Goal: Task Accomplishment & Management: Manage account settings

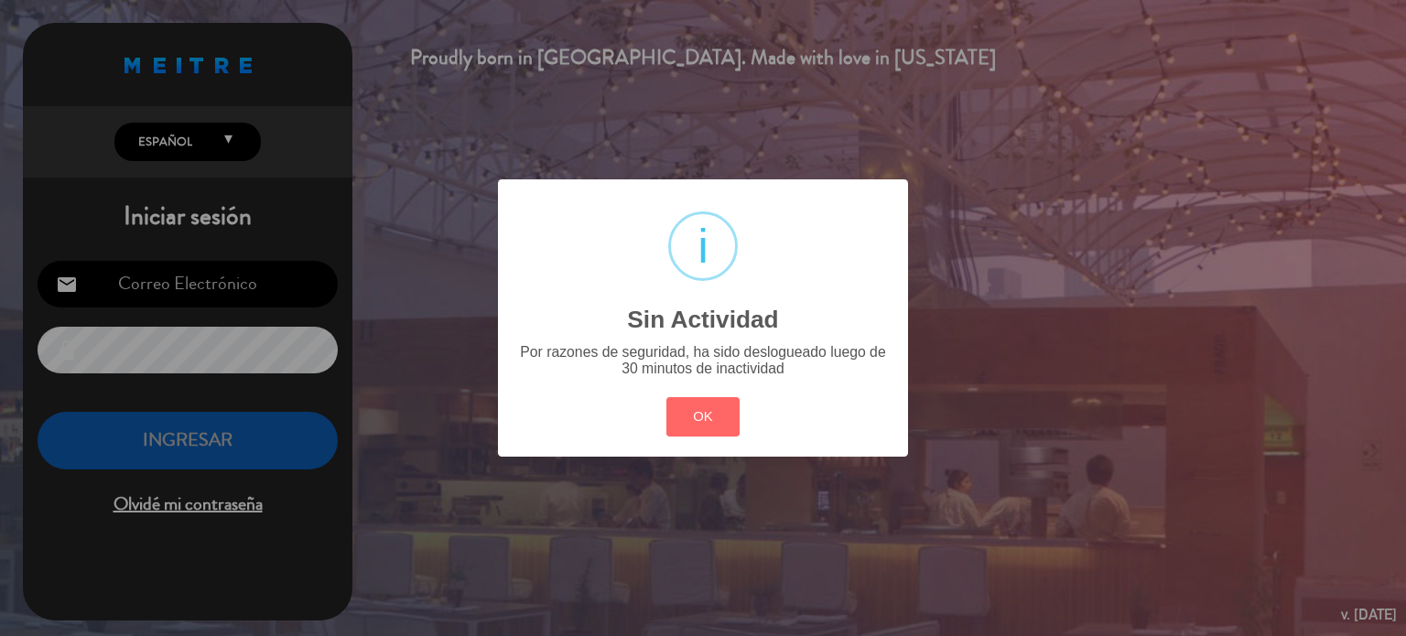
type input "[DOMAIN_NAME][EMAIL_ADDRESS][DOMAIN_NAME]"
click button "OK" at bounding box center [703, 416] width 74 height 39
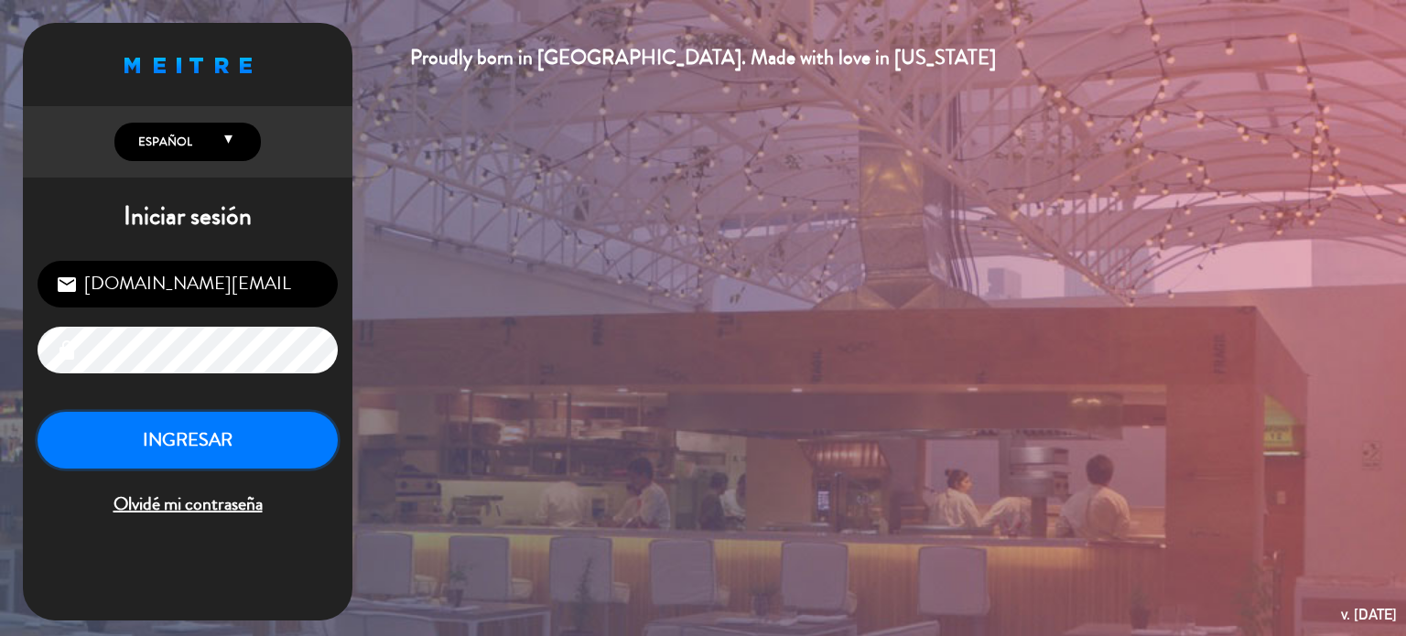
click at [243, 446] on button "INGRESAR" at bounding box center [188, 441] width 300 height 58
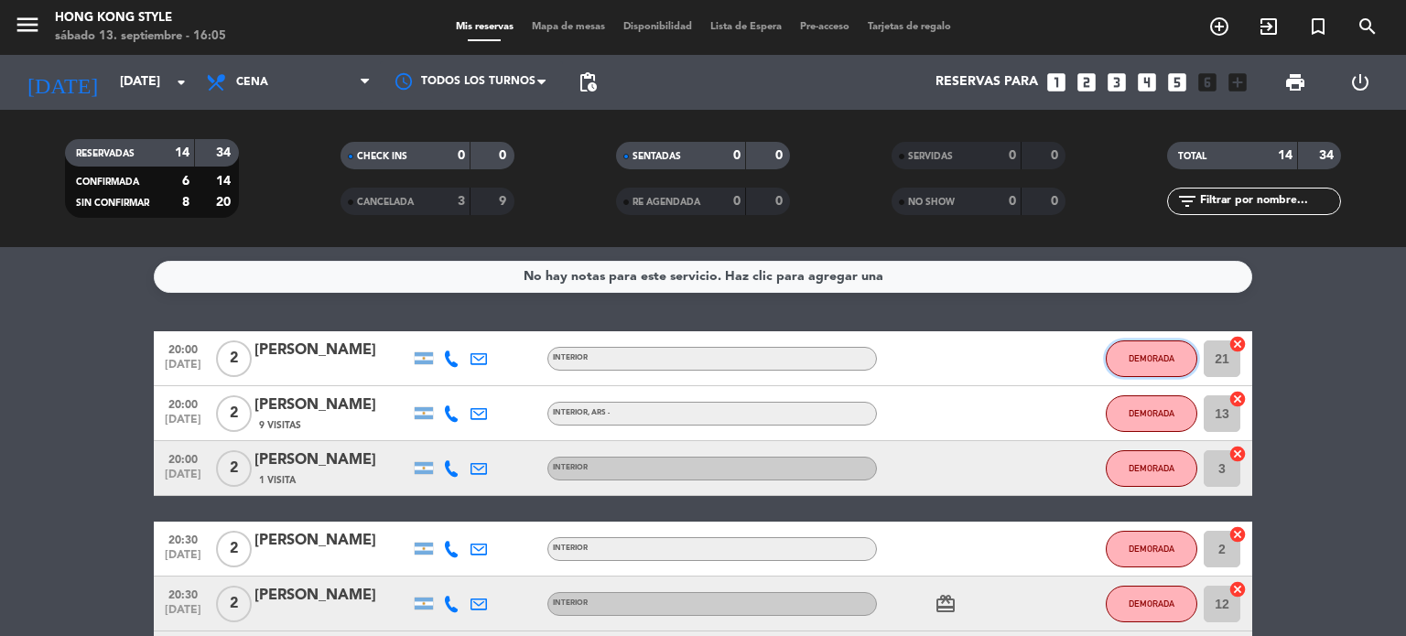
click at [1137, 365] on button "DEMORADA" at bounding box center [1152, 358] width 92 height 37
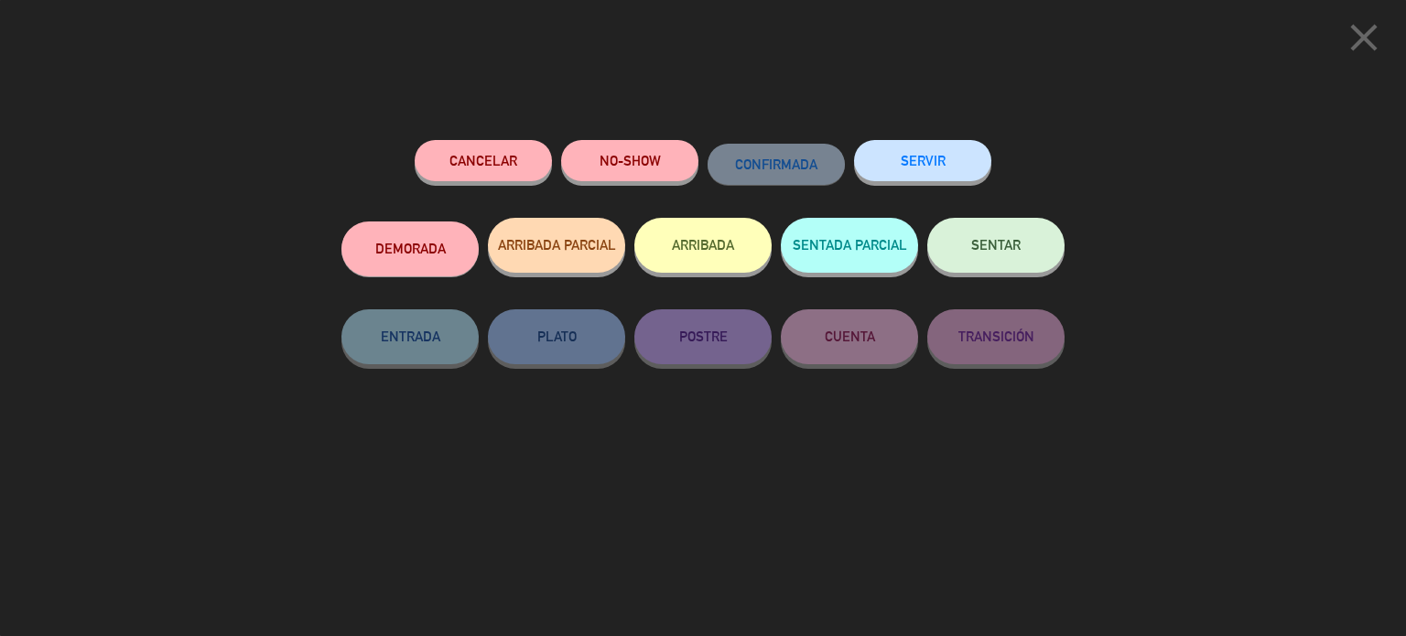
click at [388, 255] on button "DEMORADA" at bounding box center [409, 248] width 137 height 55
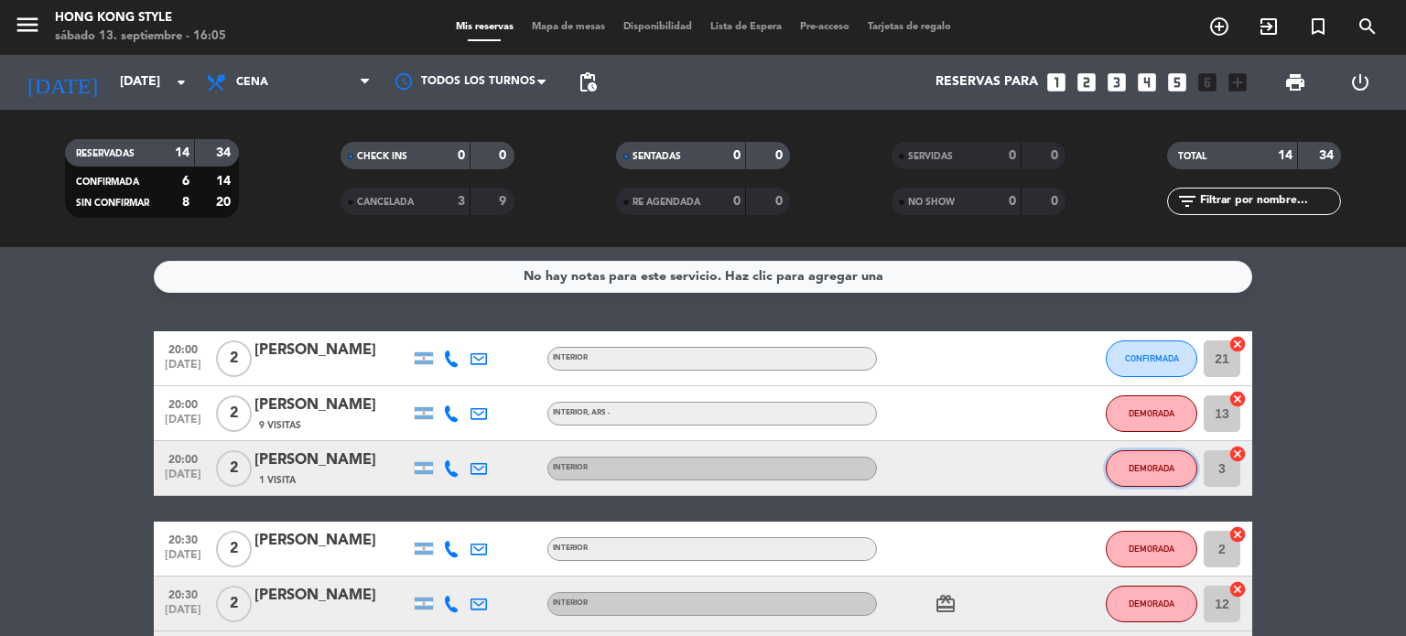
click at [1142, 482] on button "DEMORADA" at bounding box center [1152, 468] width 92 height 37
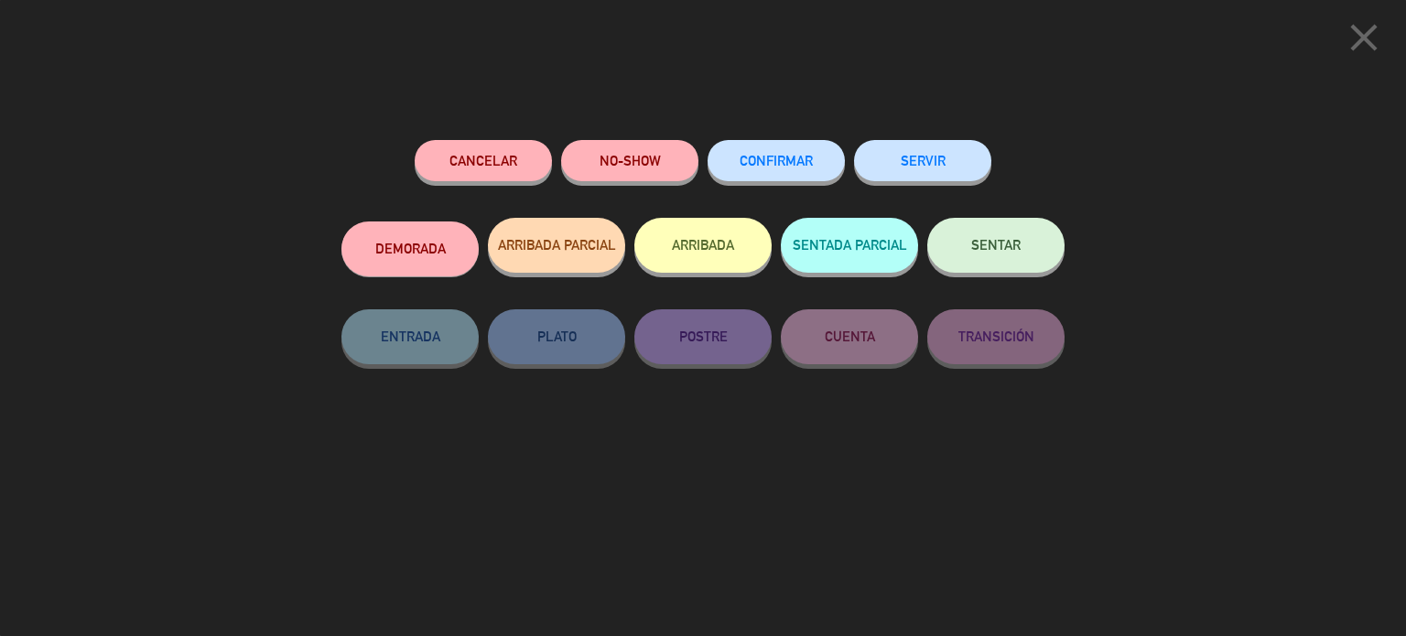
click at [743, 178] on button "CONFIRMAR" at bounding box center [775, 160] width 137 height 41
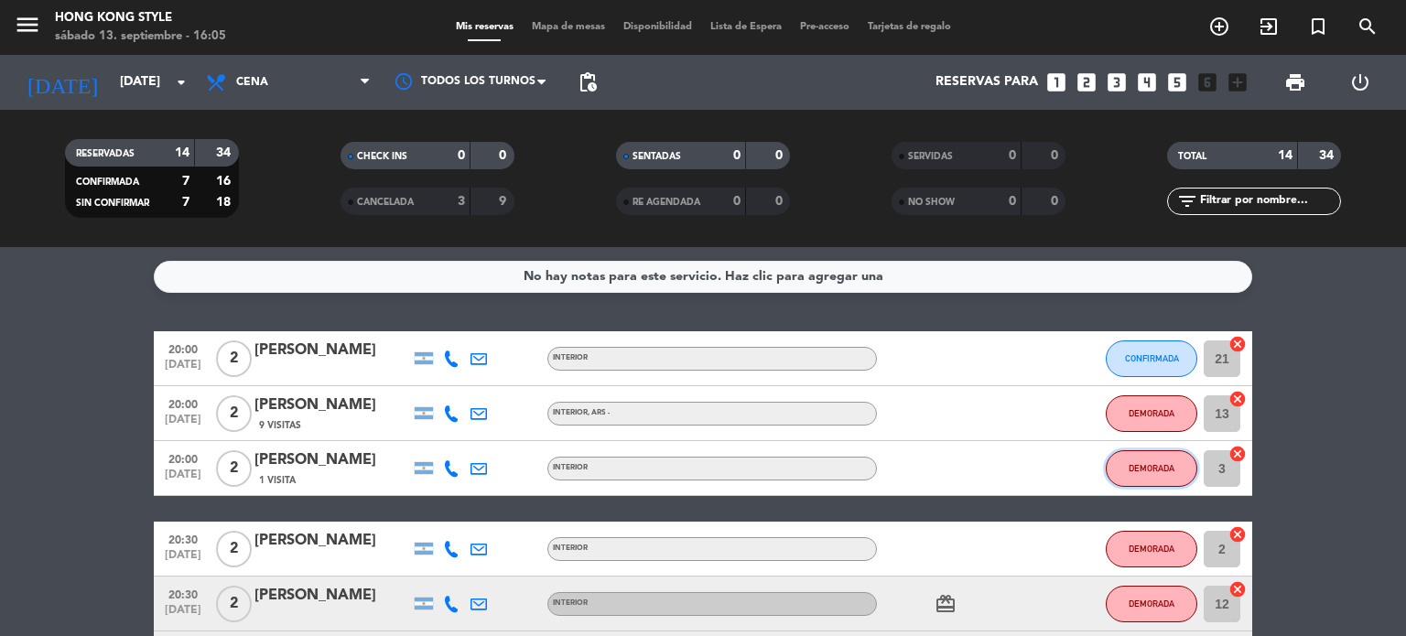
click at [1159, 468] on span "DEMORADA" at bounding box center [1151, 468] width 46 height 10
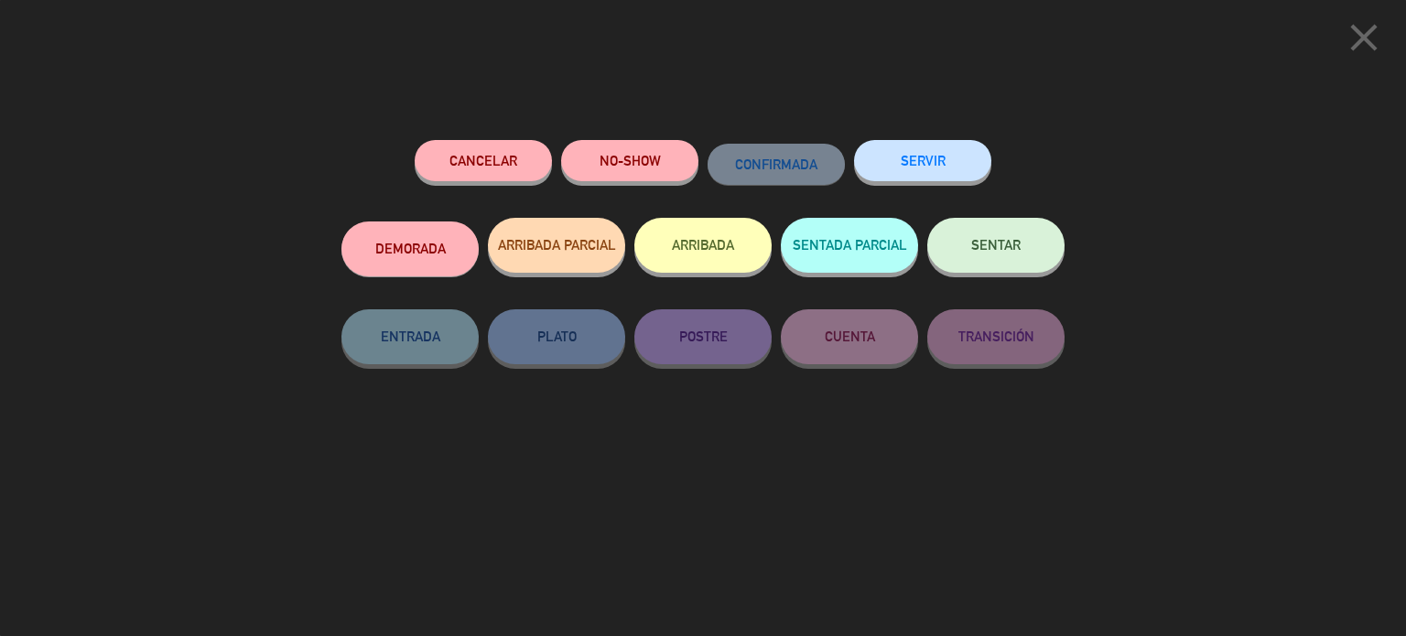
click at [429, 239] on button "DEMORADA" at bounding box center [409, 248] width 137 height 55
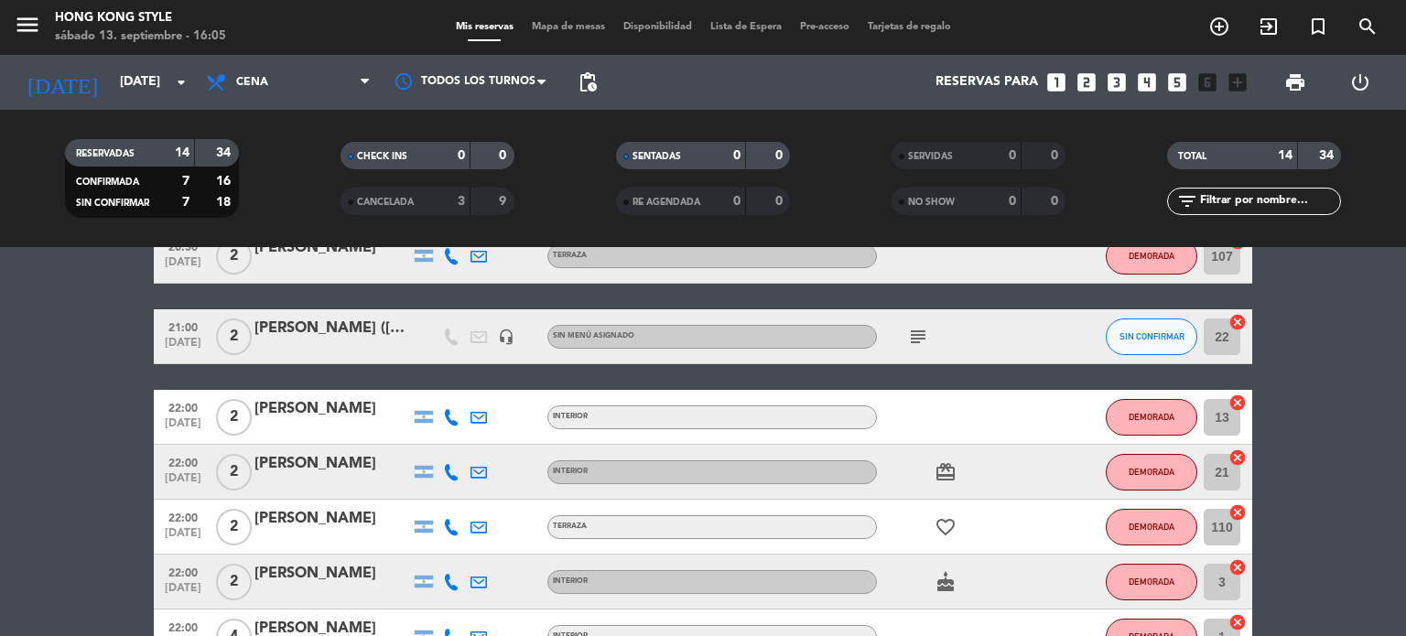
scroll to position [439, 0]
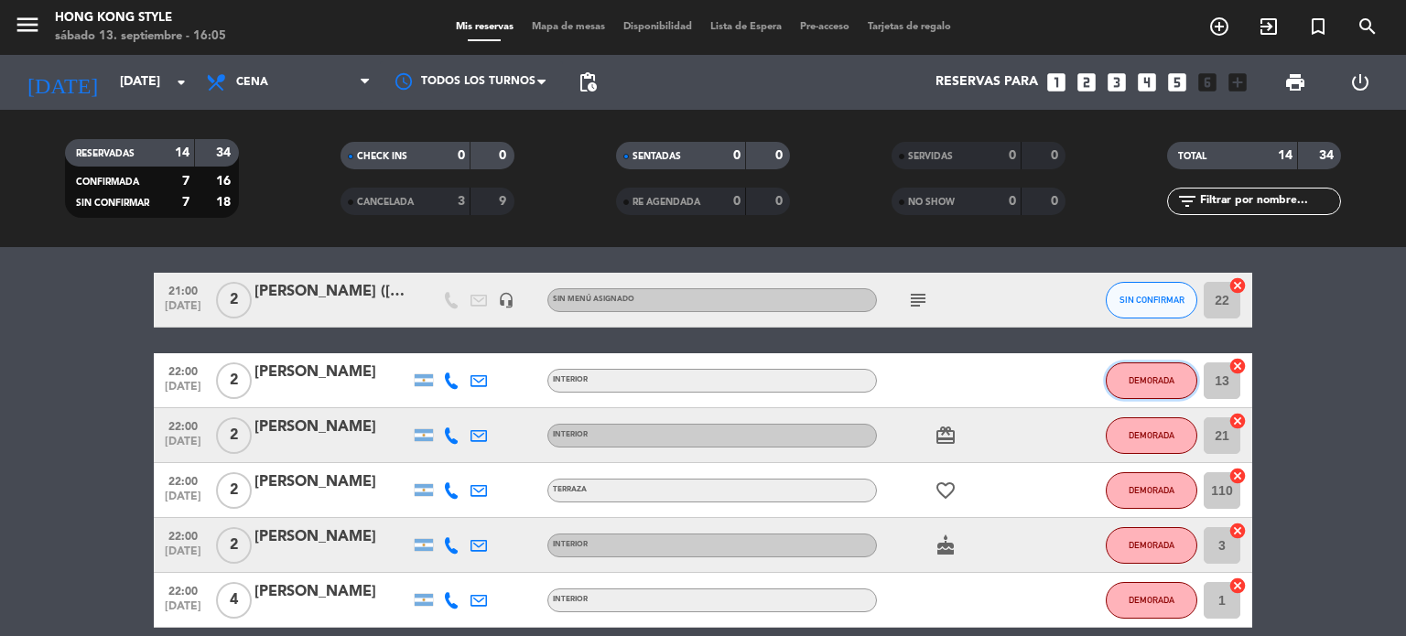
click at [1120, 376] on button "DEMORADA" at bounding box center [1152, 380] width 92 height 37
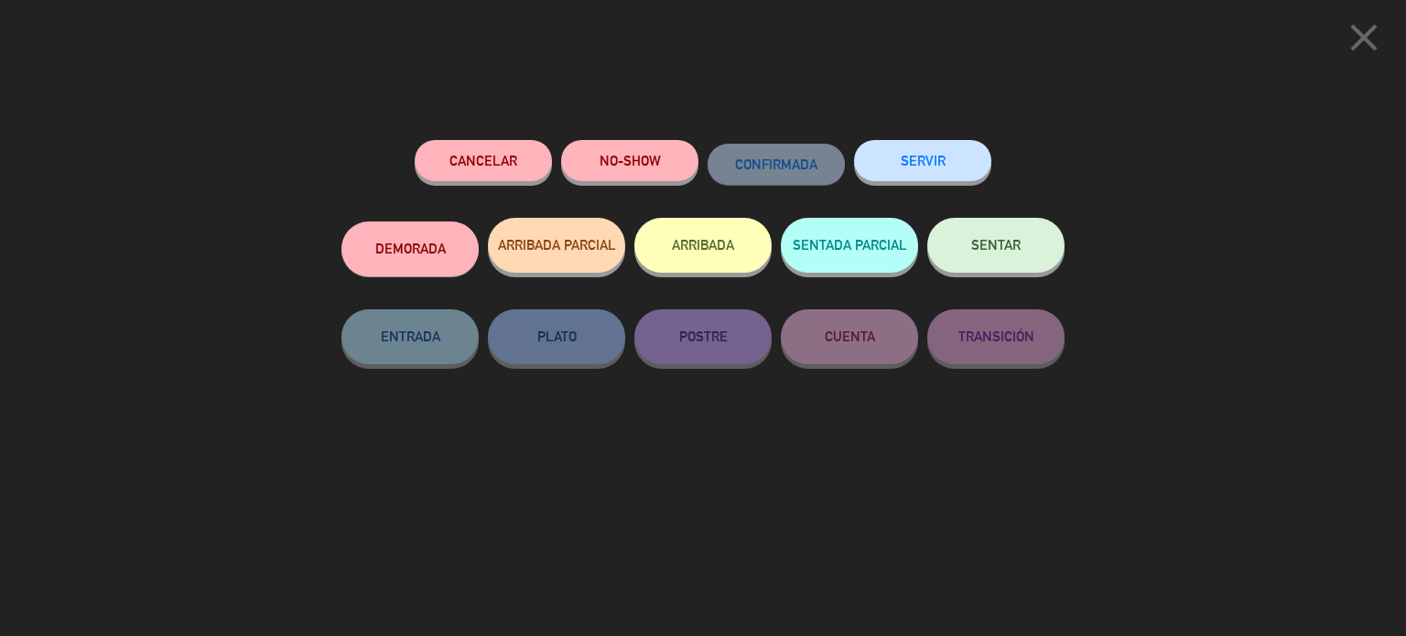
click at [459, 264] on button "DEMORADA" at bounding box center [409, 248] width 137 height 55
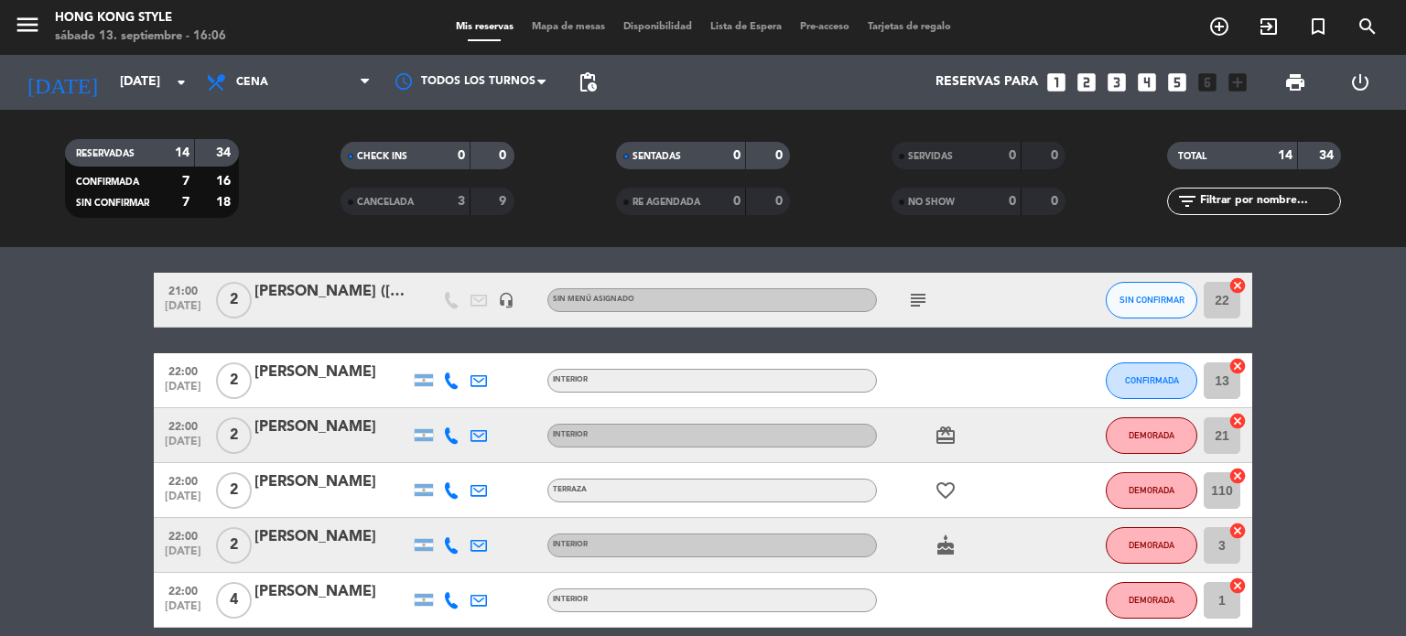
click at [1346, 497] on bookings-row "20:00 [DATE] 2 [PERSON_NAME] INTERIOR CONFIRMADA 21 cancel 20:00 [DATE] 2 [PERS…" at bounding box center [703, 327] width 1406 height 871
click at [1157, 439] on span "DEMORADA" at bounding box center [1151, 435] width 46 height 10
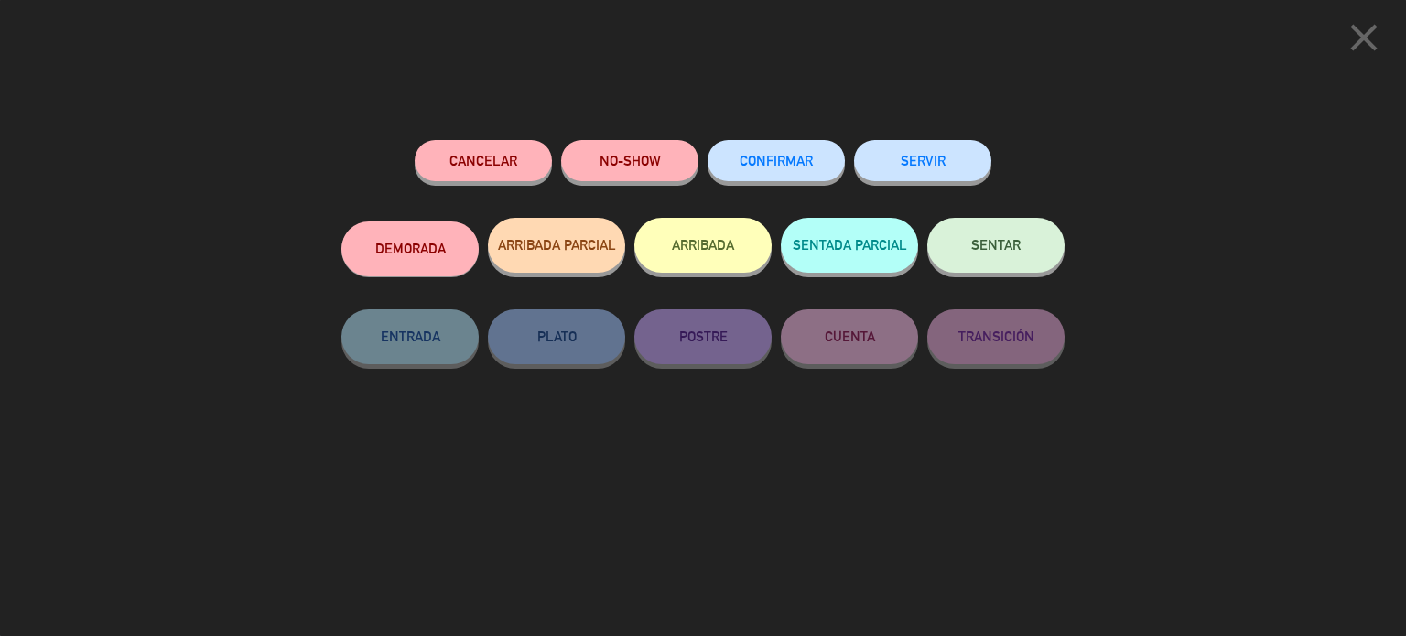
click at [736, 167] on button "CONFIRMAR" at bounding box center [775, 160] width 137 height 41
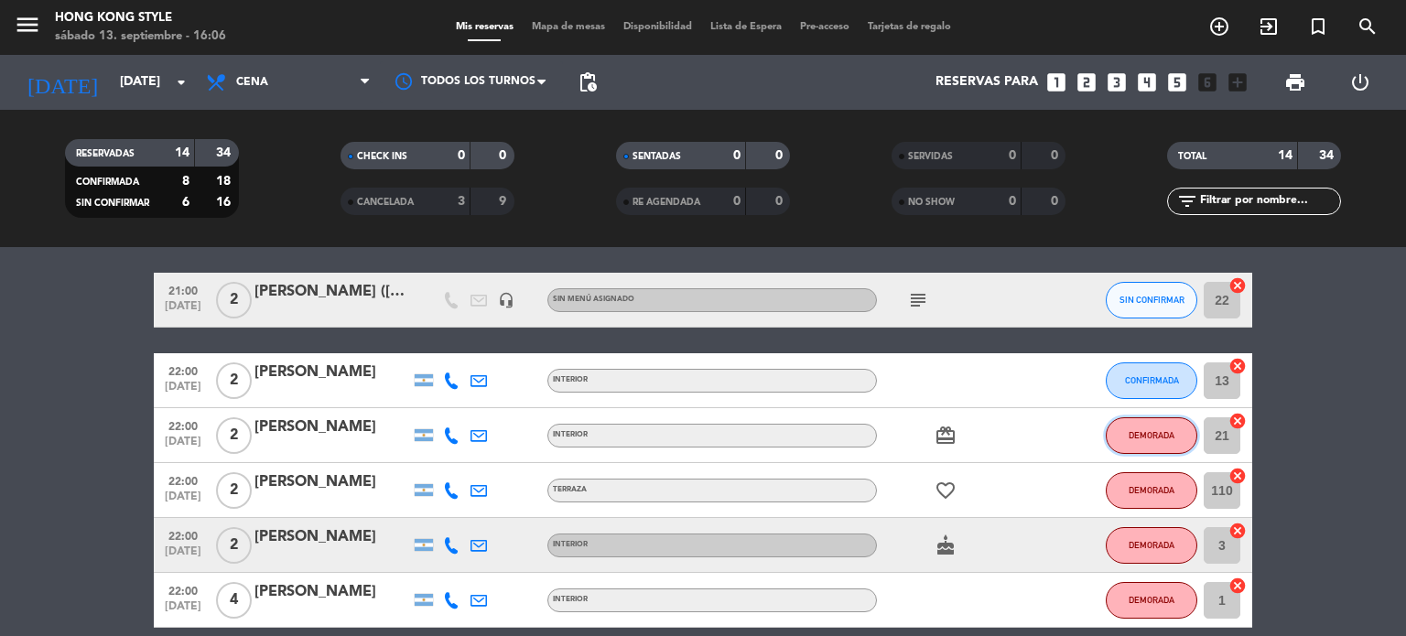
click at [1139, 449] on button "DEMORADA" at bounding box center [1152, 435] width 92 height 37
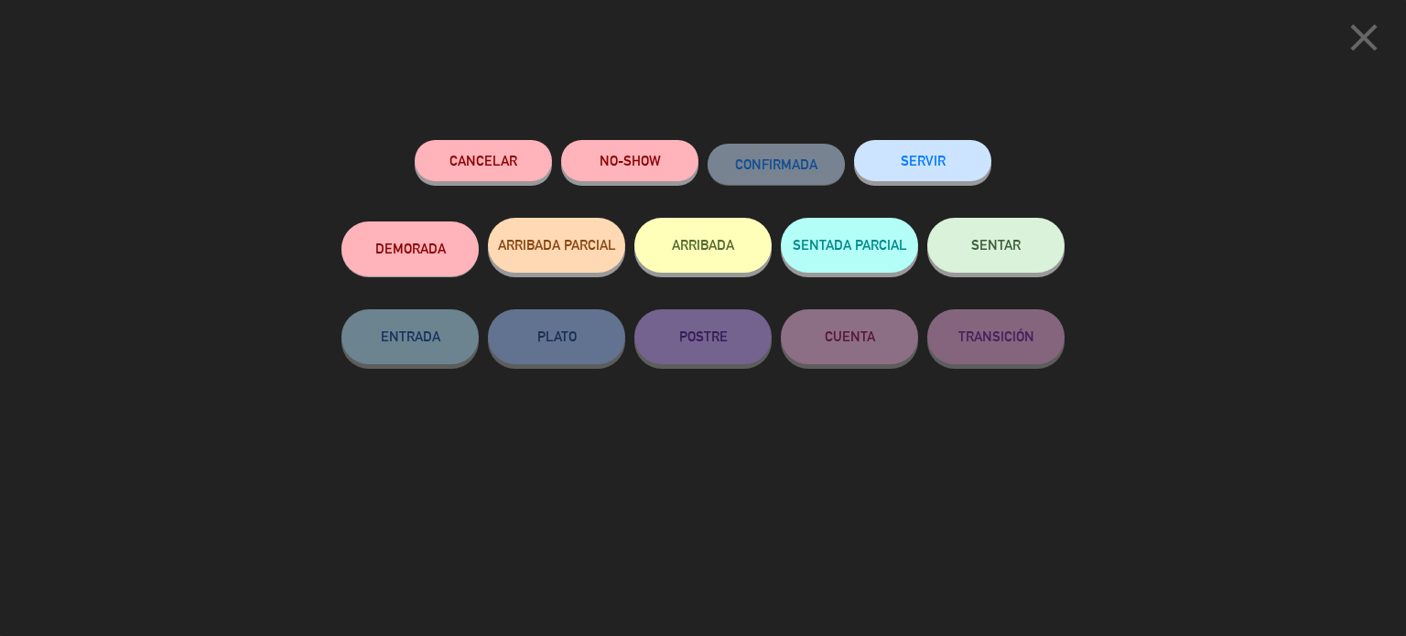
click at [417, 233] on button "DEMORADA" at bounding box center [409, 248] width 137 height 55
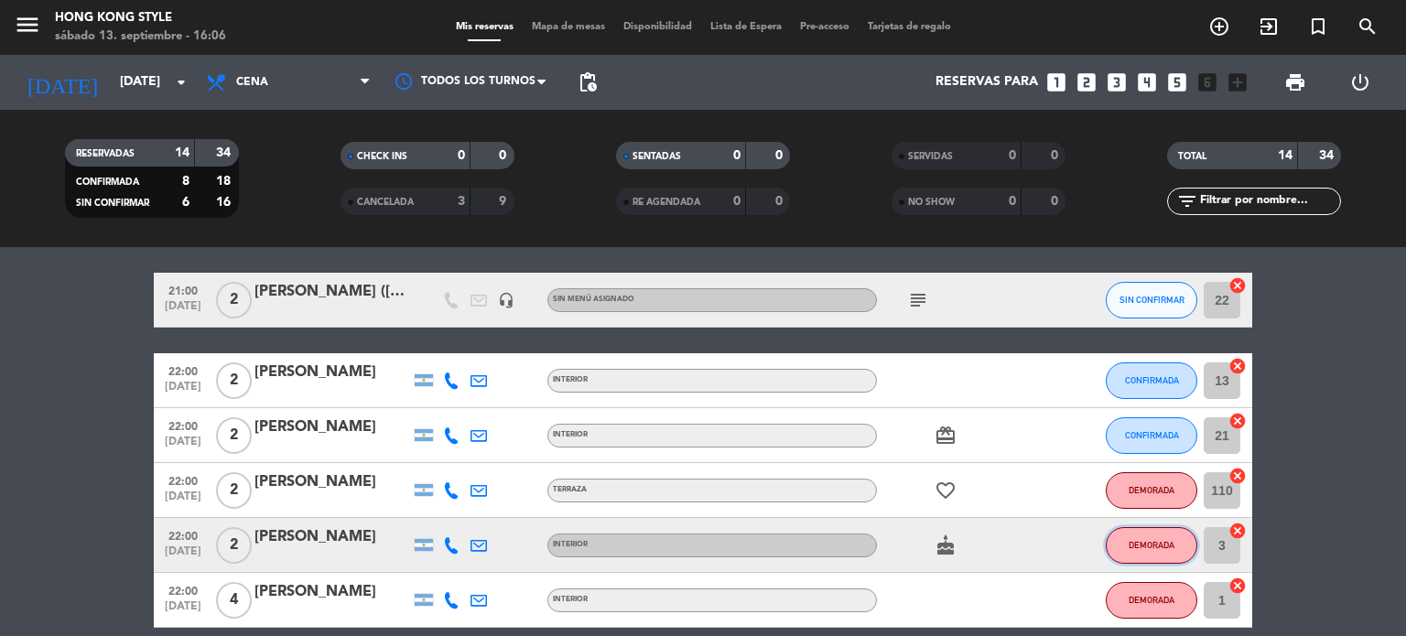
click at [1151, 545] on span "DEMORADA" at bounding box center [1151, 545] width 46 height 10
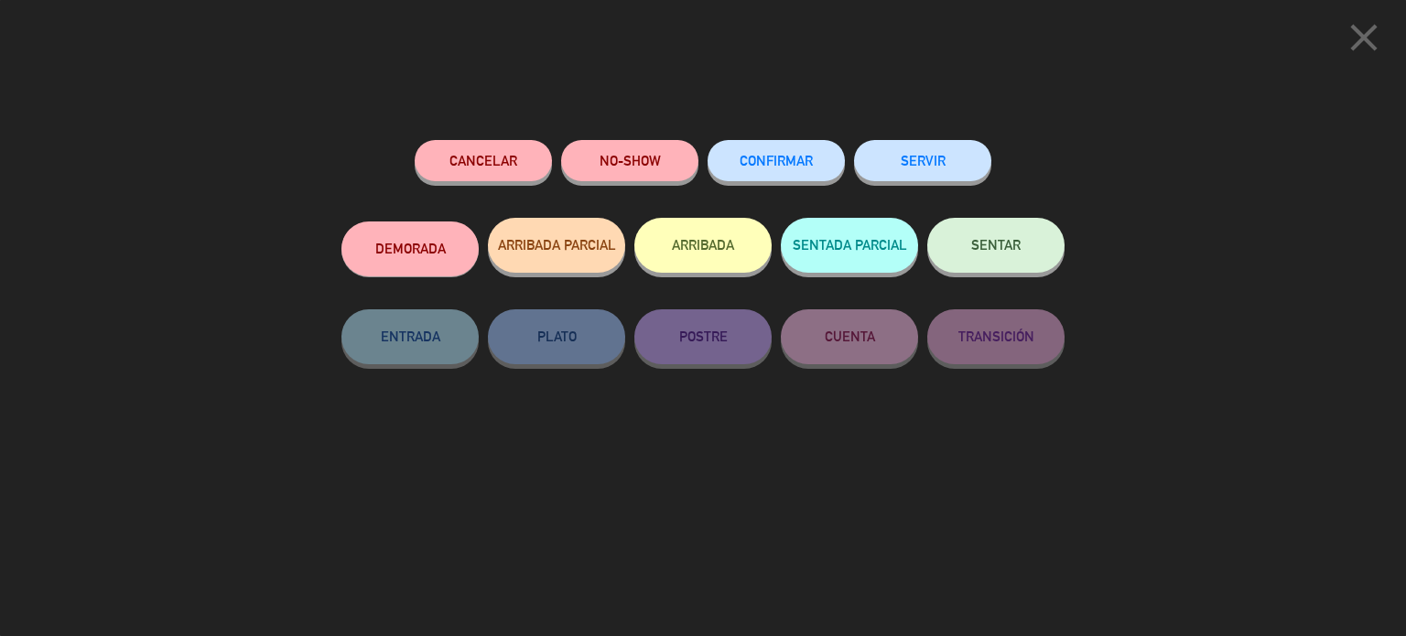
click at [815, 173] on button "CONFIRMAR" at bounding box center [775, 160] width 137 height 41
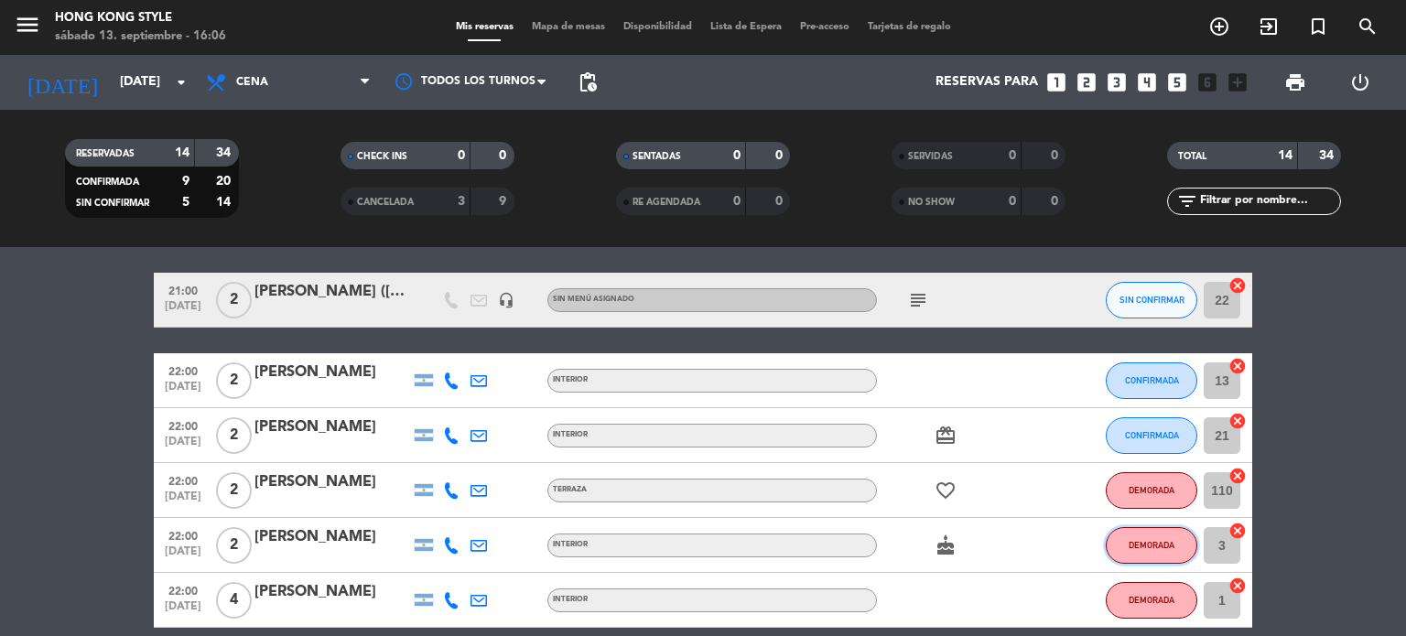
click at [1146, 540] on span "DEMORADA" at bounding box center [1151, 545] width 46 height 10
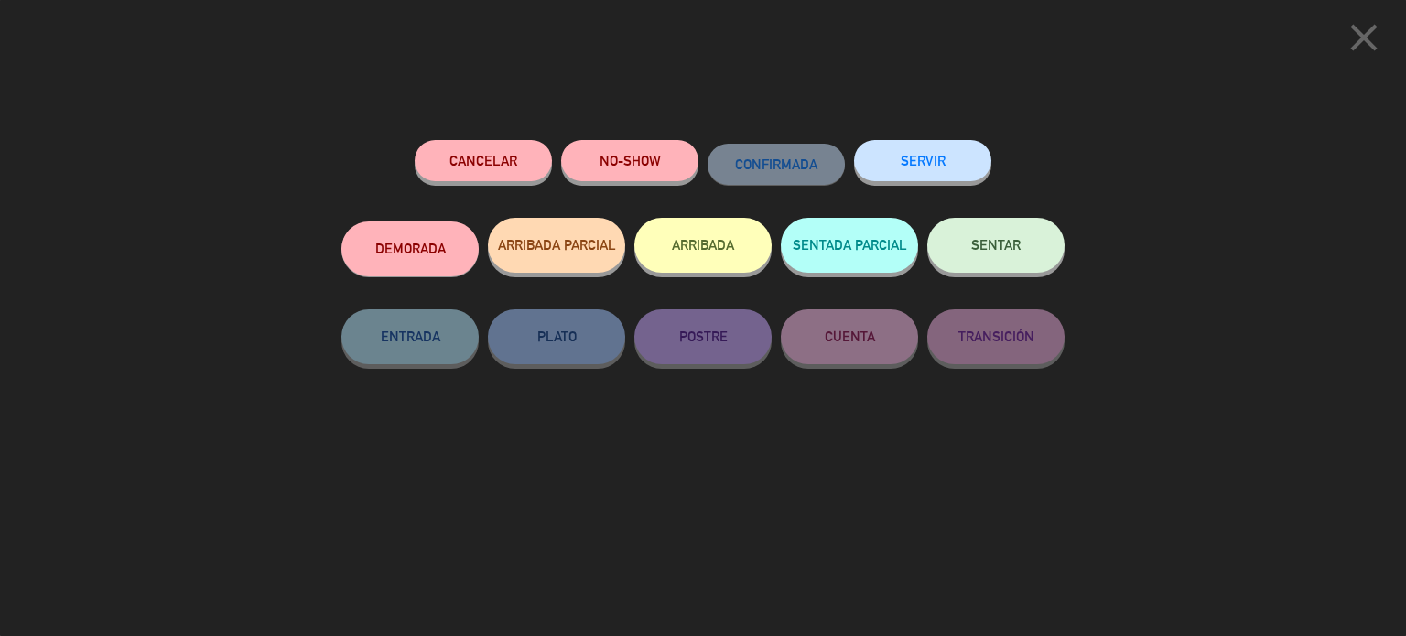
click at [414, 259] on button "DEMORADA" at bounding box center [409, 248] width 137 height 55
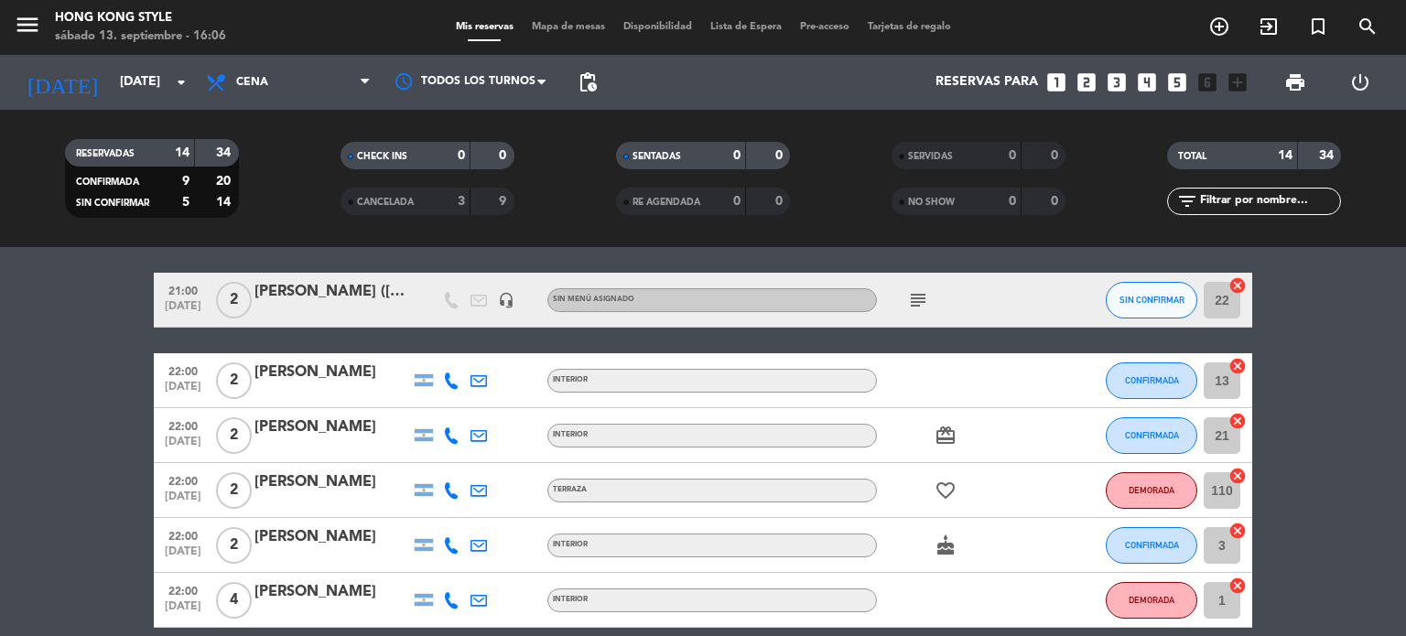
click at [1319, 520] on bookings-row "20:00 [DATE] 2 [PERSON_NAME] INTERIOR CONFIRMADA 21 cancel 20:00 [DATE] 2 [PERS…" at bounding box center [703, 327] width 1406 height 871
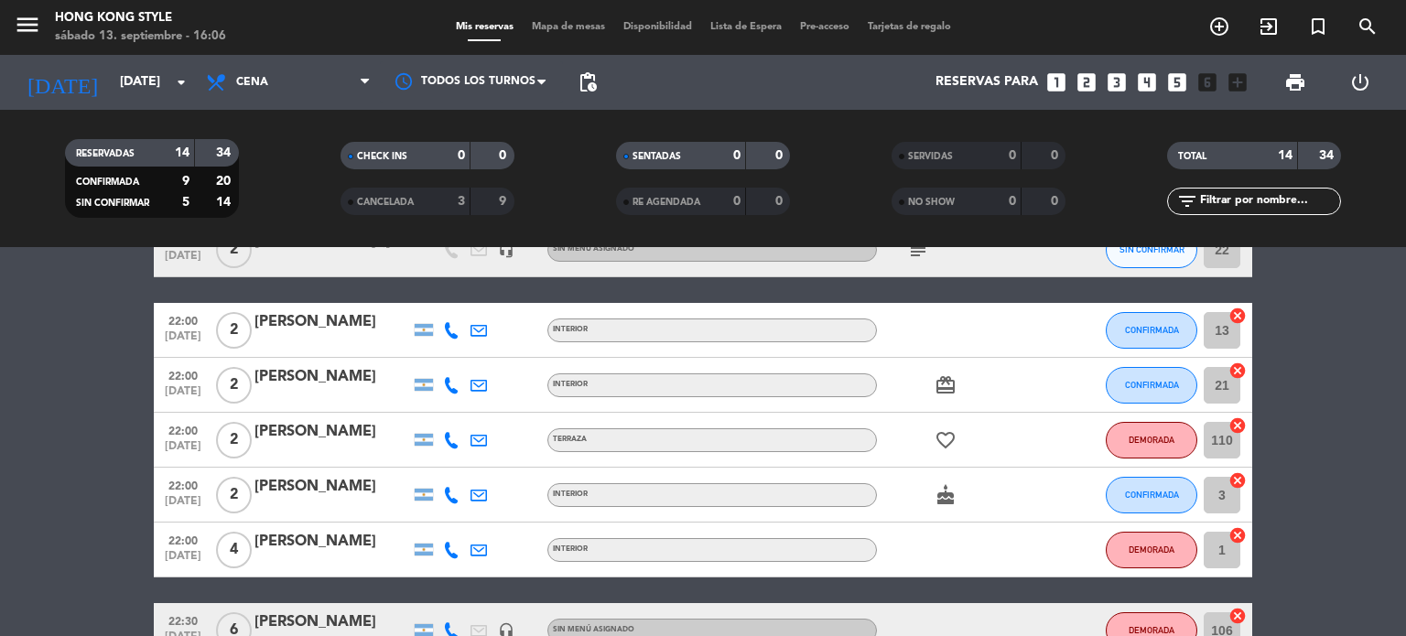
scroll to position [513, 0]
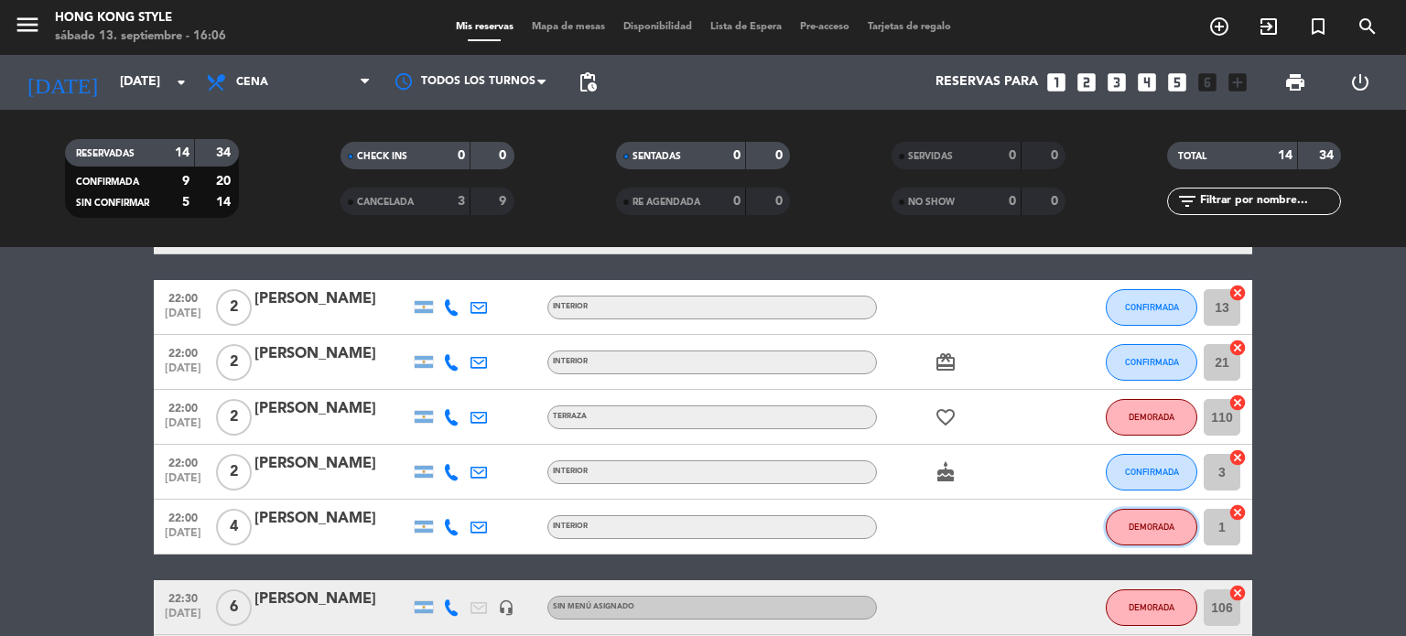
click at [1140, 524] on span "DEMORADA" at bounding box center [1151, 527] width 46 height 10
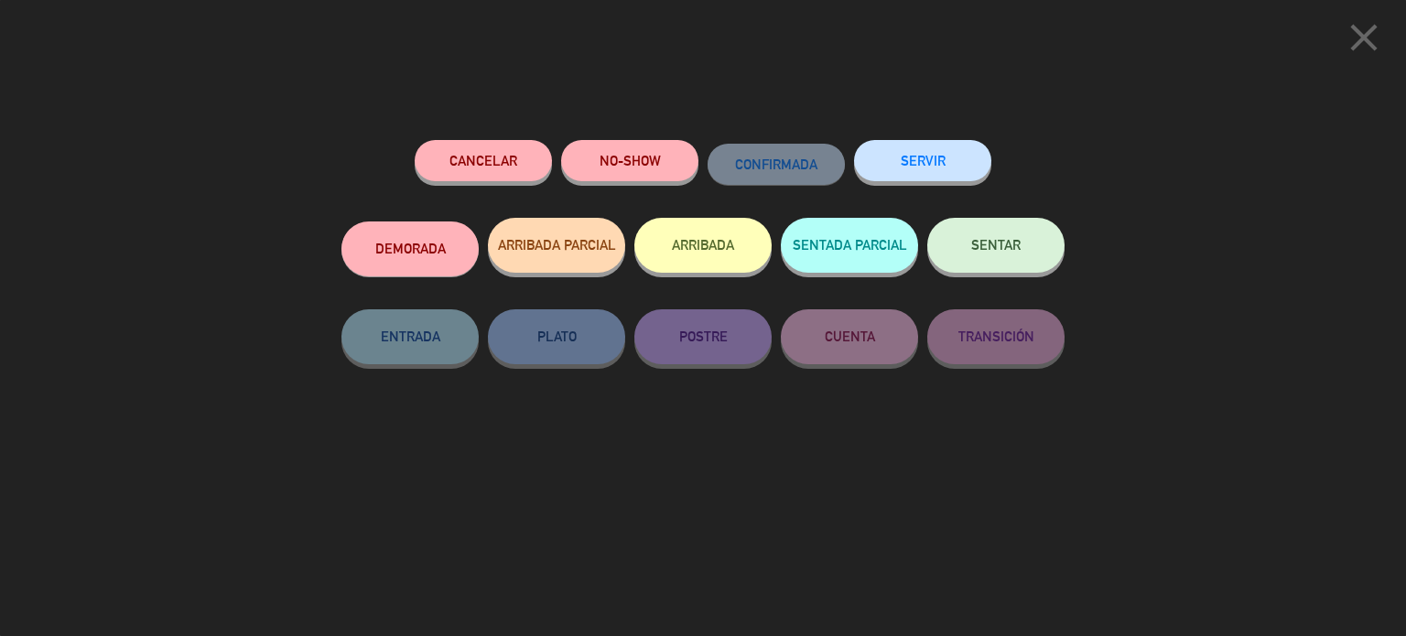
click at [369, 247] on button "DEMORADA" at bounding box center [409, 248] width 137 height 55
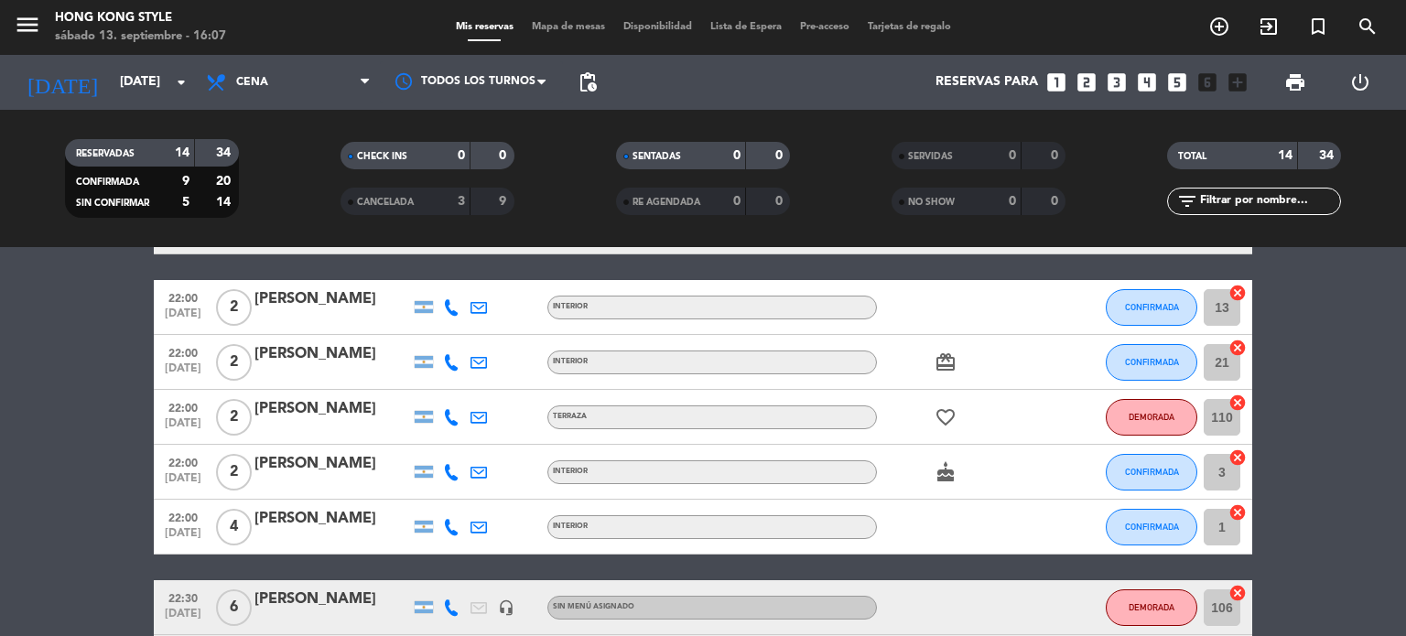
click at [1293, 515] on bookings-row "20:00 [DATE] 2 [PERSON_NAME] INTERIOR CONFIRMADA 21 cancel 20:00 [DATE] 2 [PERS…" at bounding box center [703, 254] width 1406 height 871
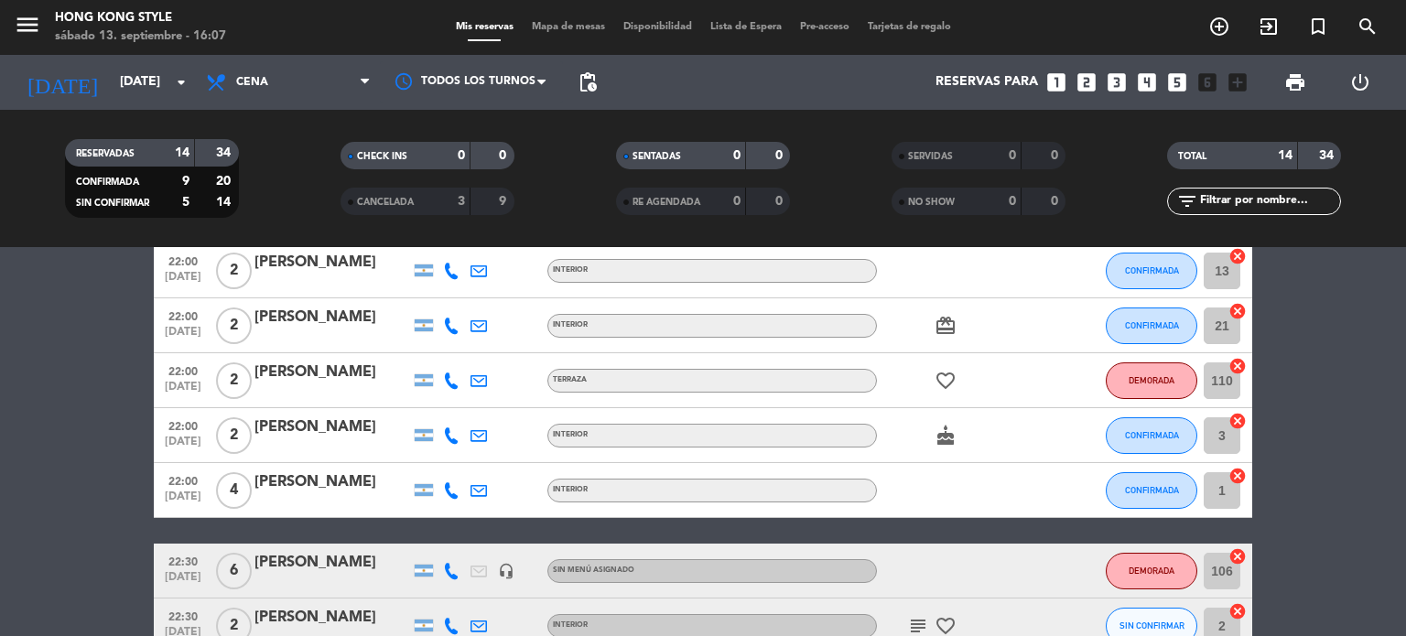
scroll to position [657, 0]
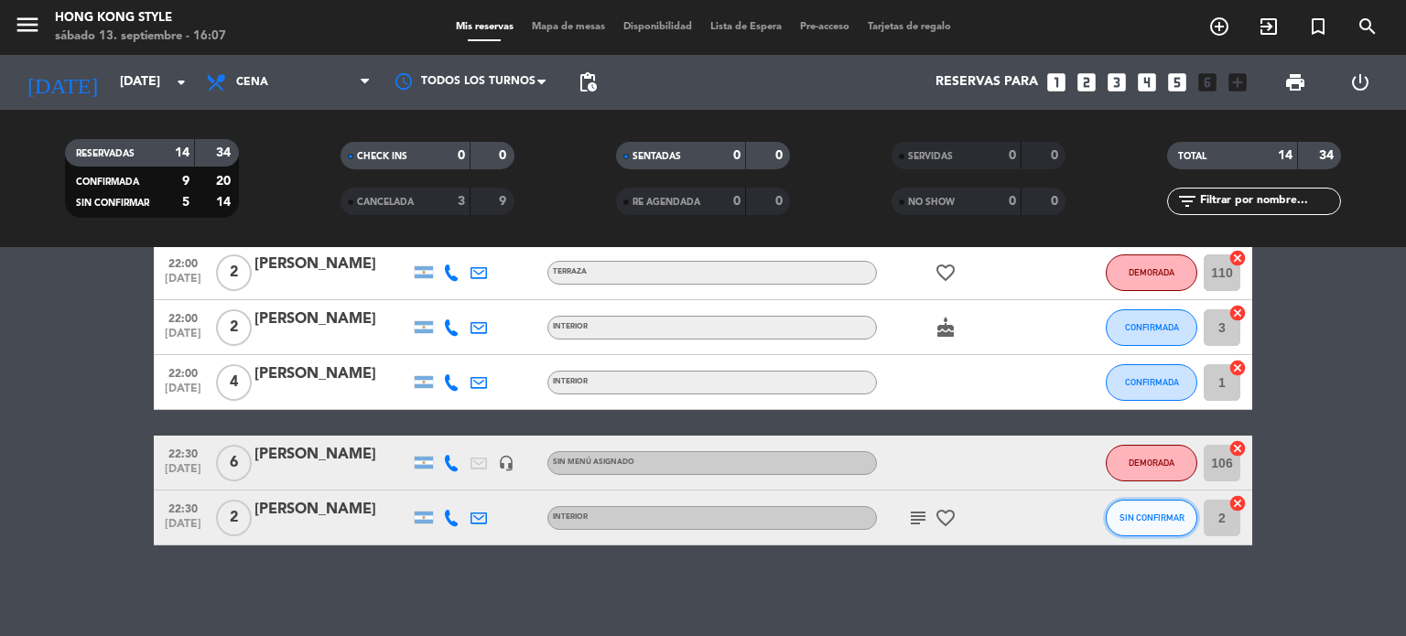
click at [1131, 527] on button "SIN CONFIRMAR" at bounding box center [1152, 518] width 92 height 37
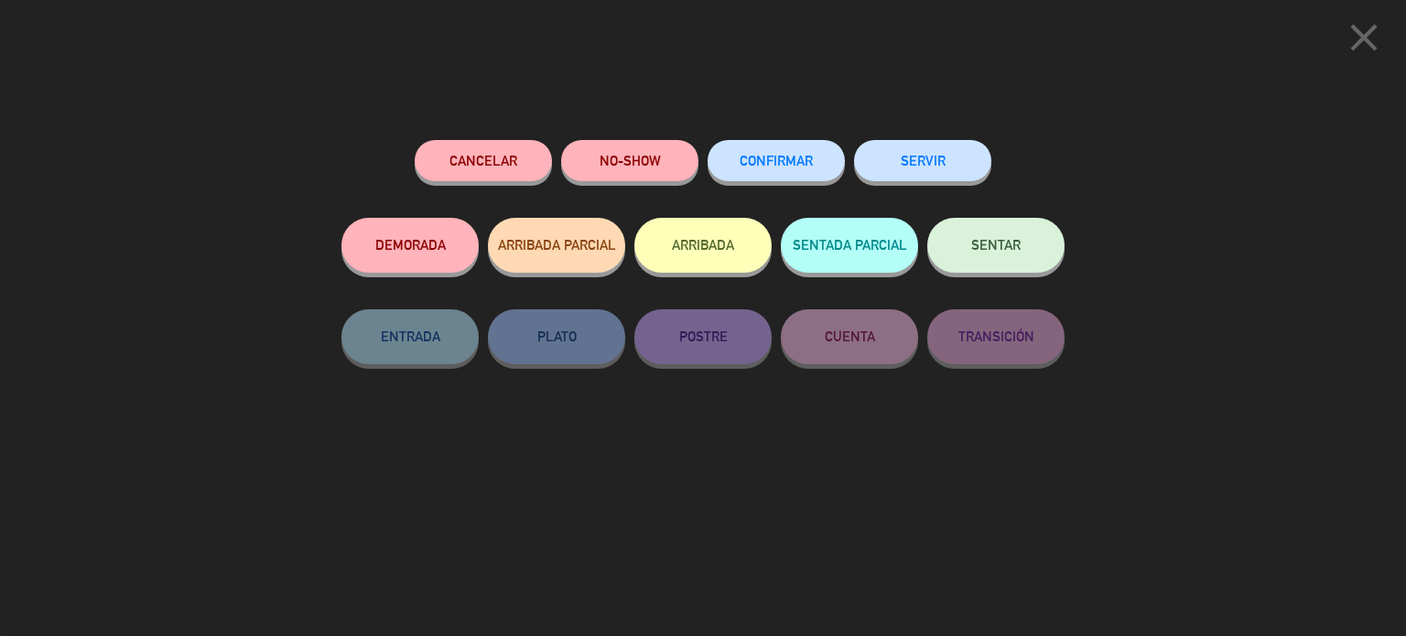
click at [384, 238] on button "DEMORADA" at bounding box center [409, 245] width 137 height 55
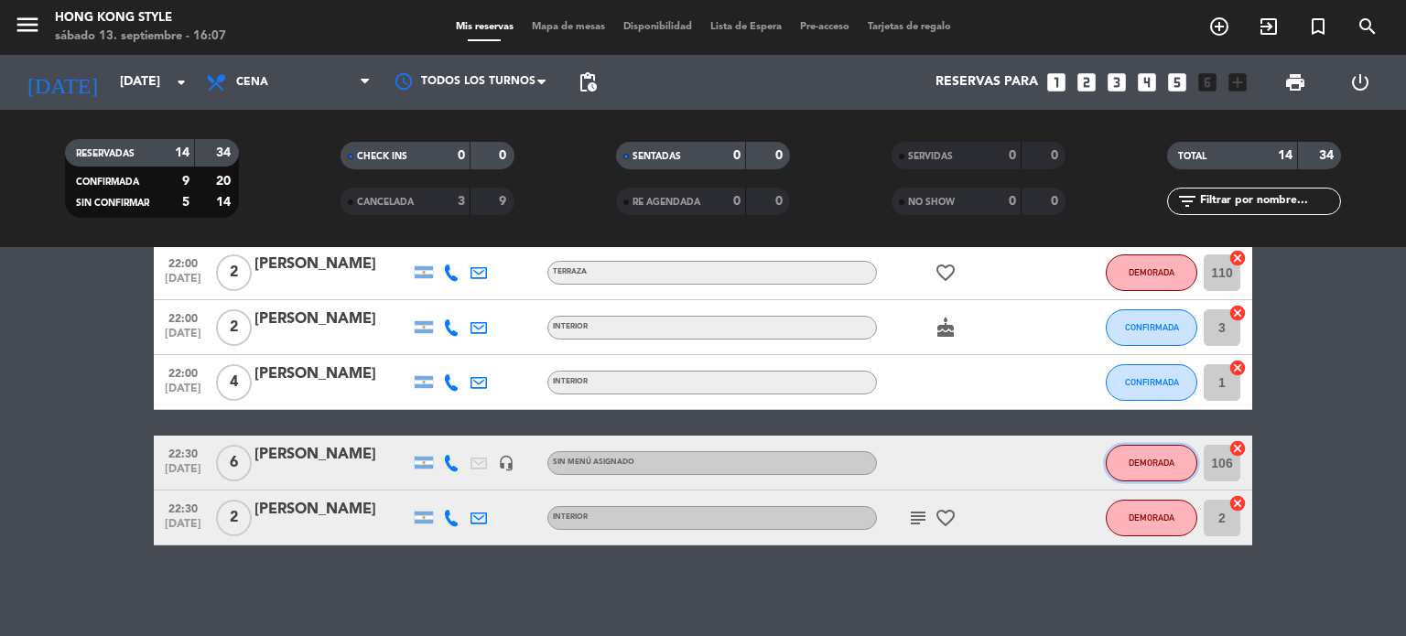
click at [1164, 468] on button "DEMORADA" at bounding box center [1152, 463] width 92 height 37
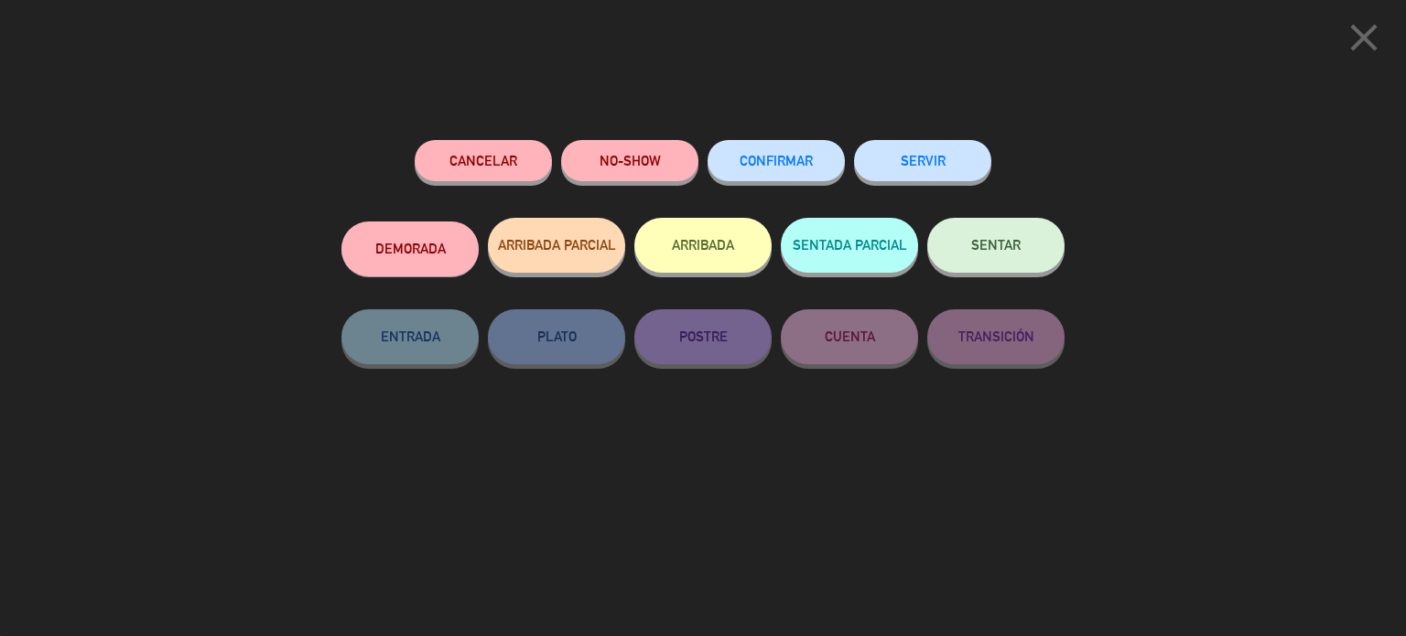
click at [772, 167] on button "CONFIRMAR" at bounding box center [775, 160] width 137 height 41
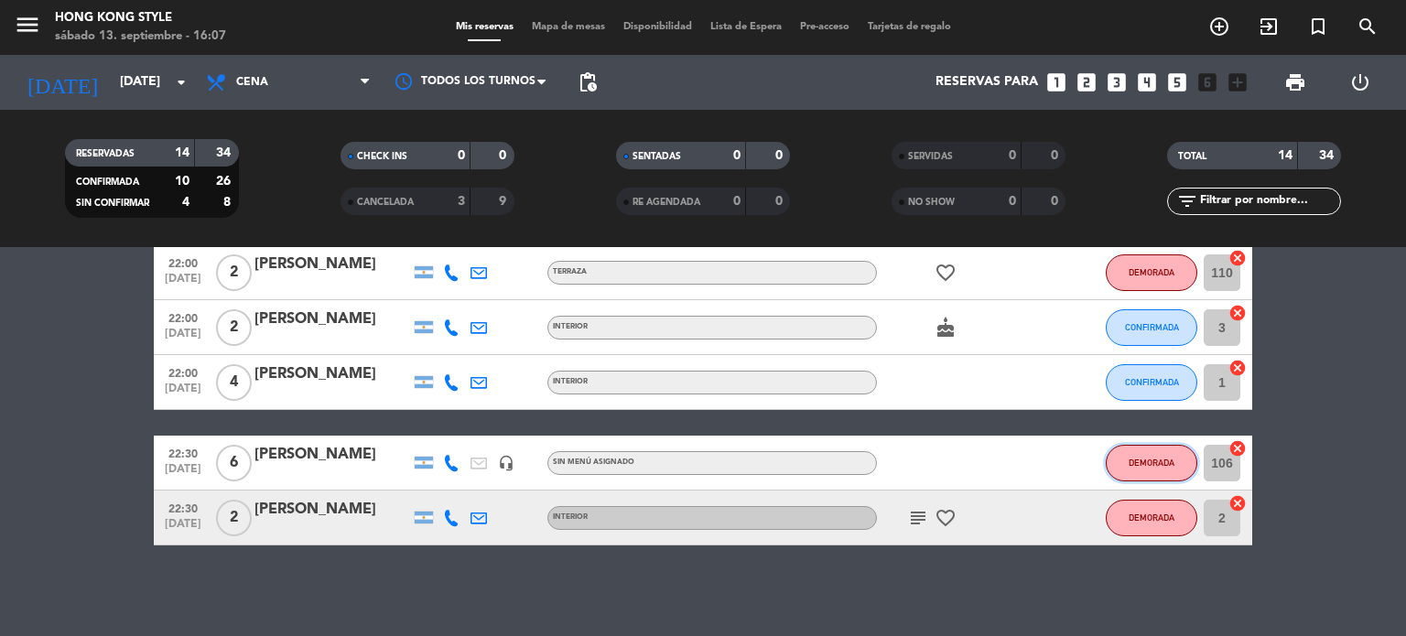
click at [1152, 460] on span "DEMORADA" at bounding box center [1151, 463] width 46 height 10
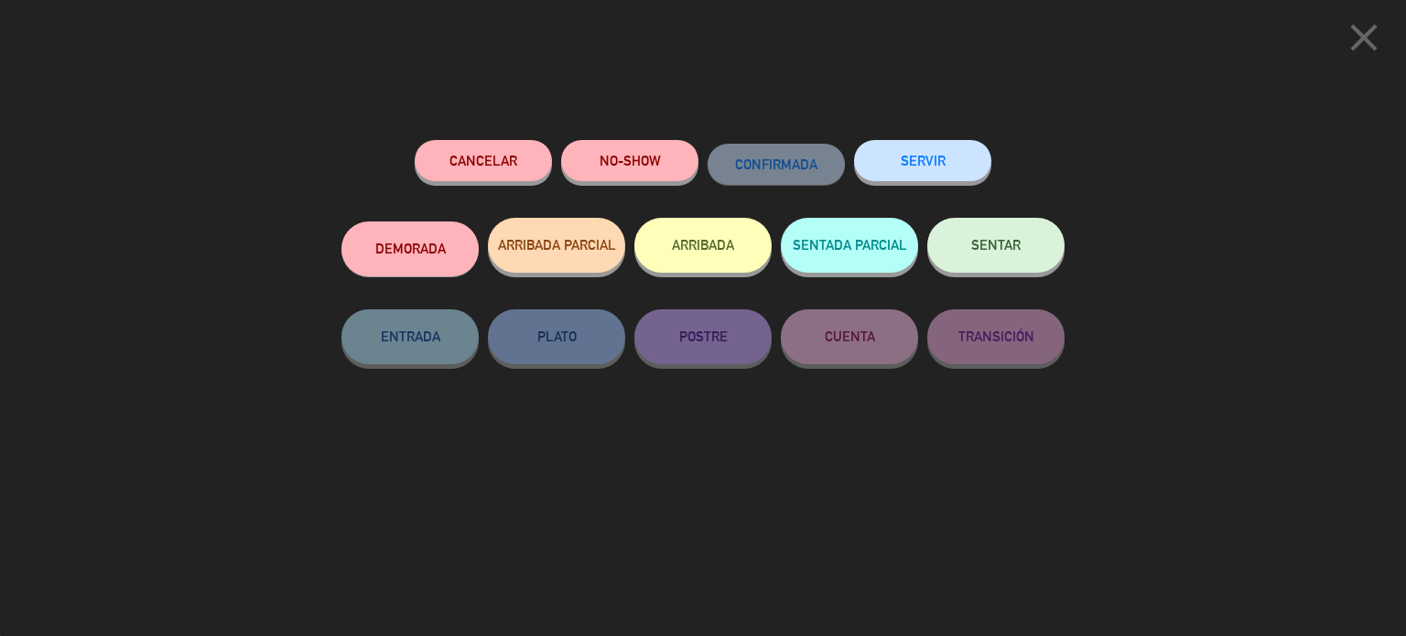
click at [438, 254] on button "DEMORADA" at bounding box center [409, 248] width 137 height 55
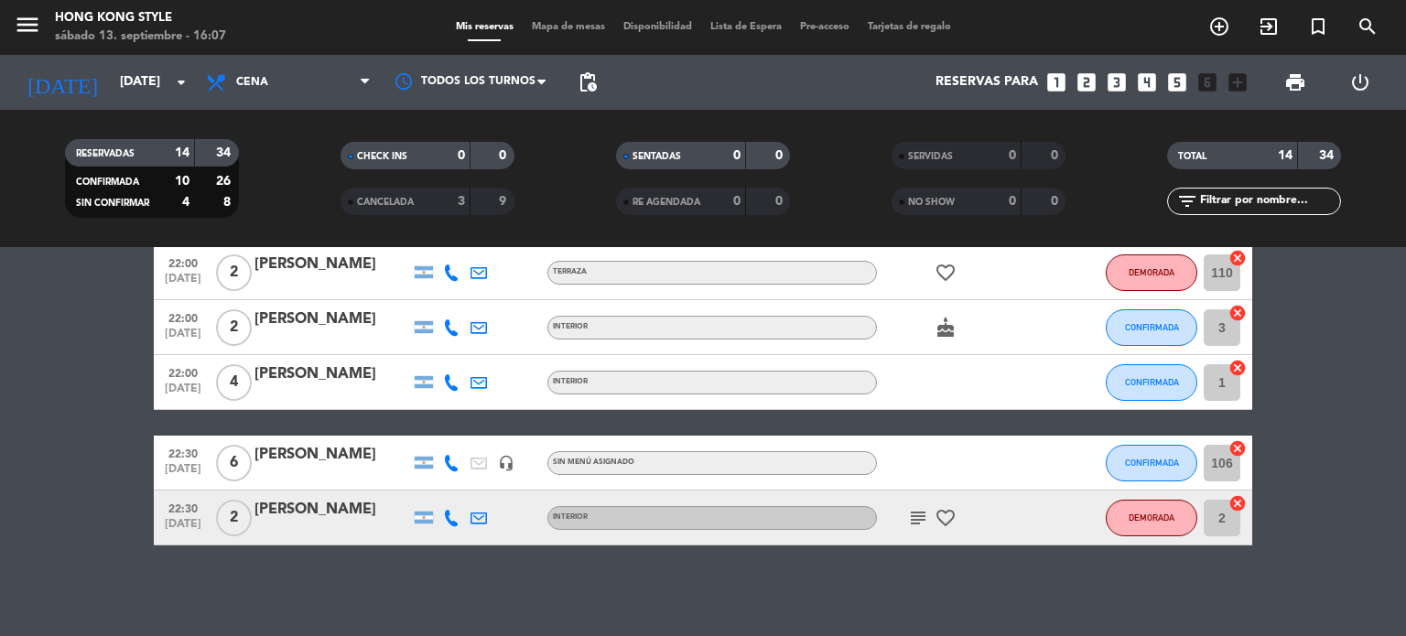
click at [1328, 432] on bookings-row "20:00 [DATE] 2 [PERSON_NAME] INTERIOR CONFIRMADA 21 cancel 20:00 [DATE] 2 [PERS…" at bounding box center [703, 109] width 1406 height 871
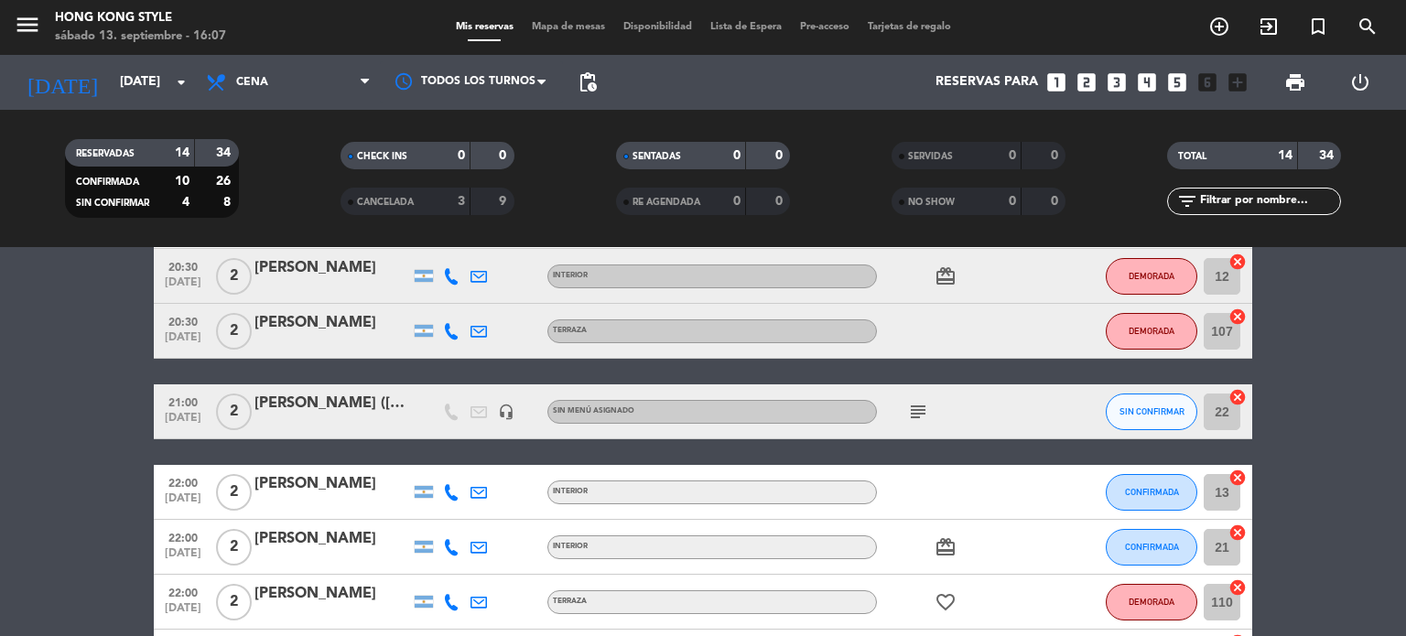
scroll to position [291, 0]
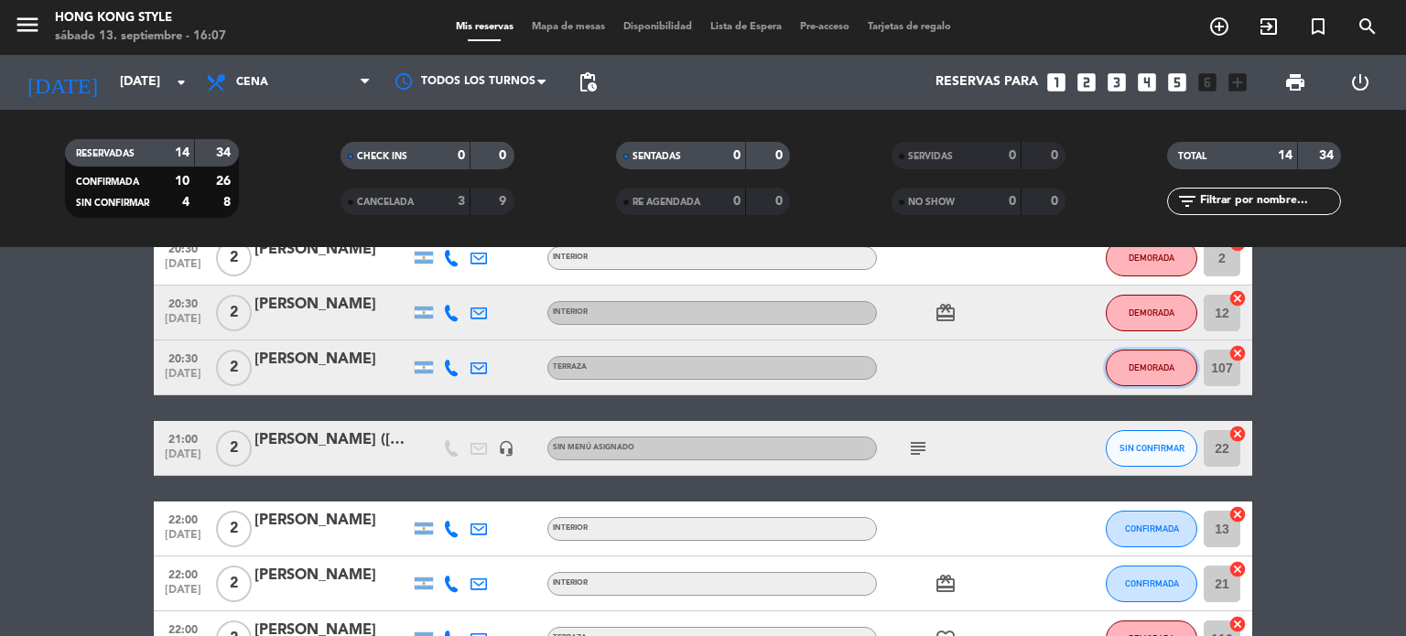
click at [1176, 372] on button "DEMORADA" at bounding box center [1152, 368] width 92 height 37
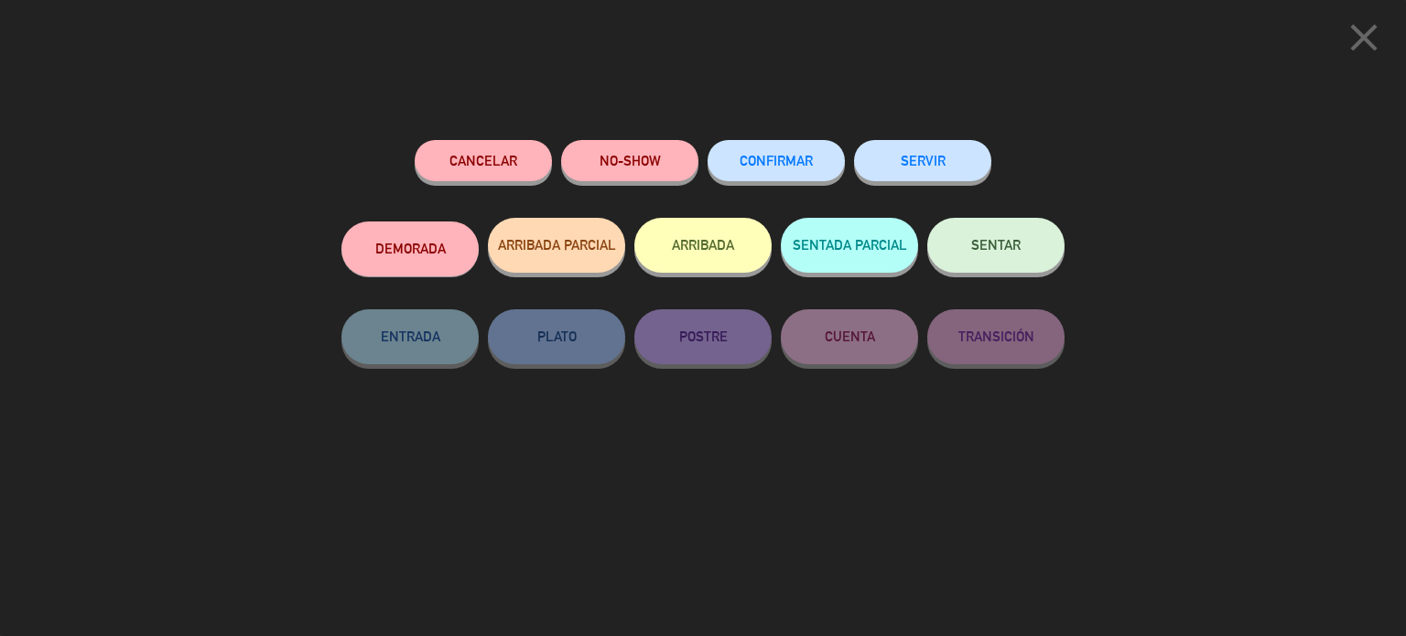
click at [749, 155] on span "CONFIRMAR" at bounding box center [775, 161] width 73 height 16
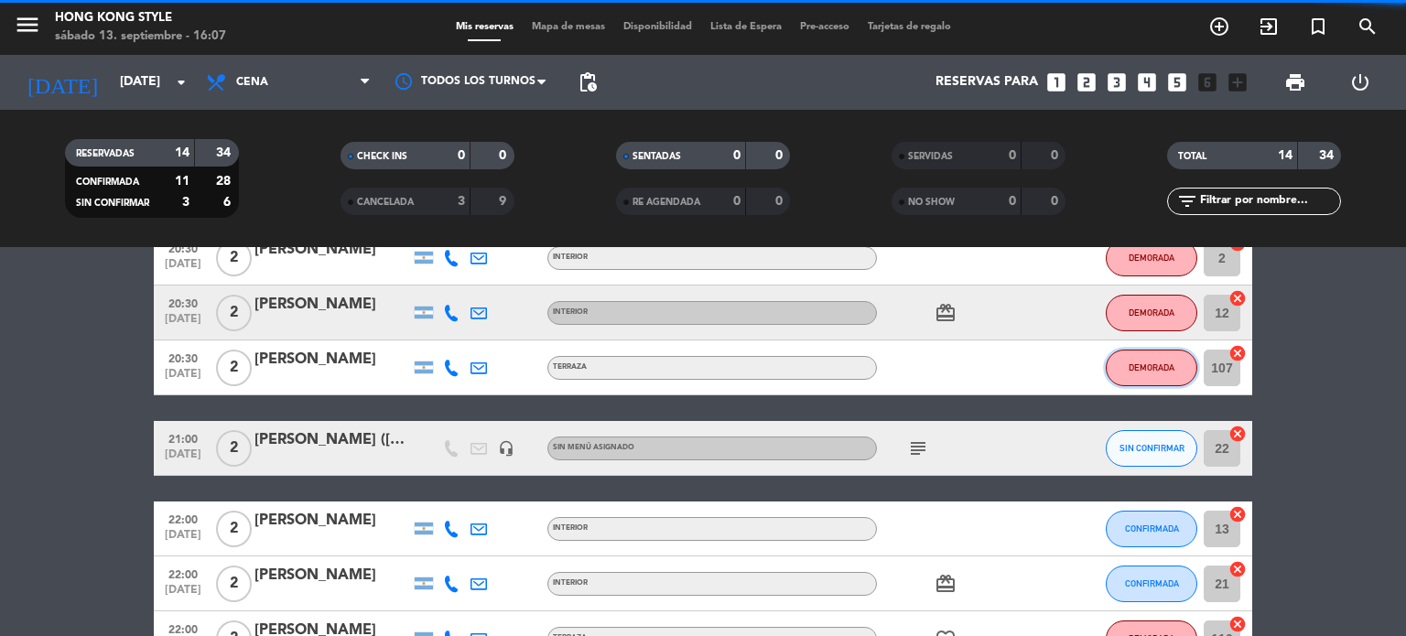
click at [1160, 375] on button "DEMORADA" at bounding box center [1152, 368] width 92 height 37
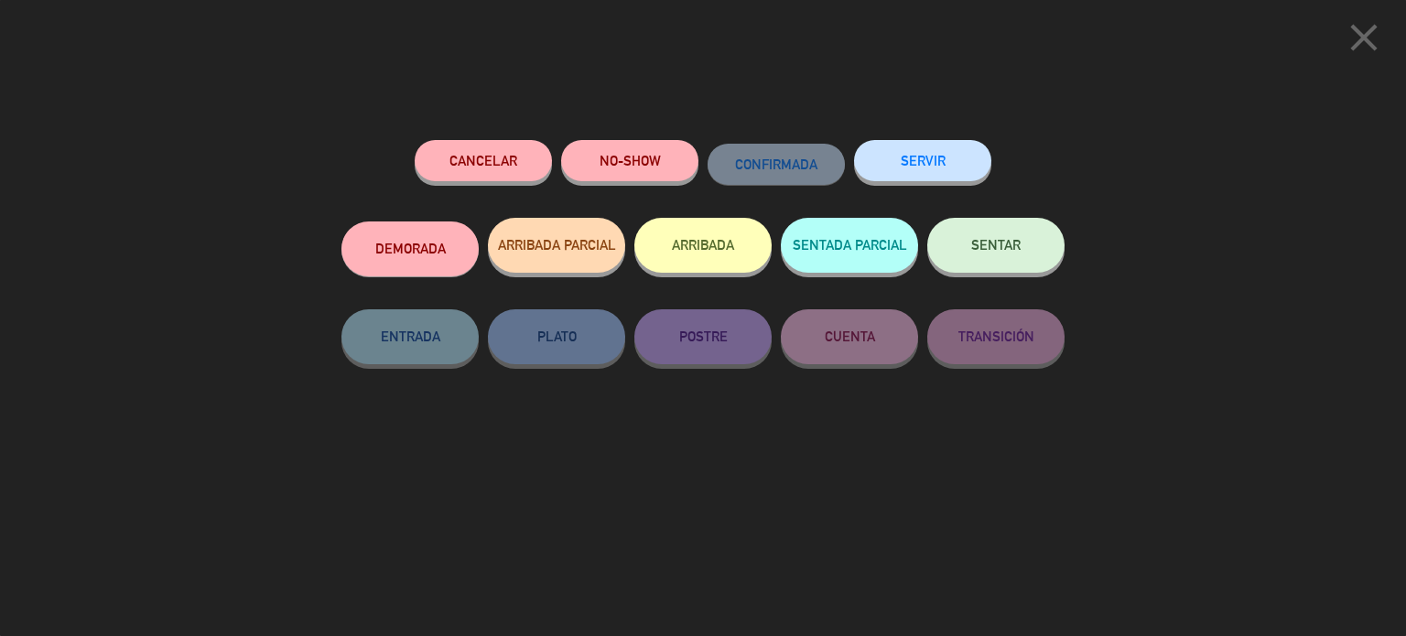
click at [442, 248] on button "DEMORADA" at bounding box center [409, 248] width 137 height 55
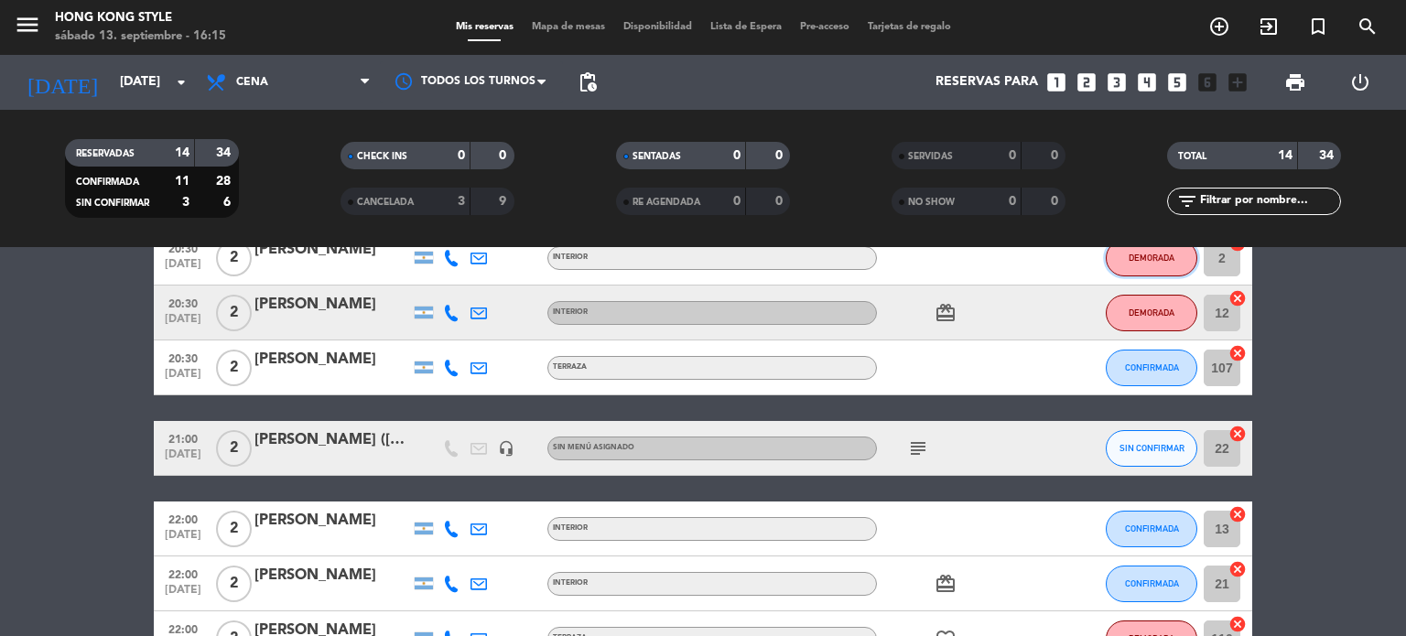
click at [1179, 257] on button "DEMORADA" at bounding box center [1152, 258] width 92 height 37
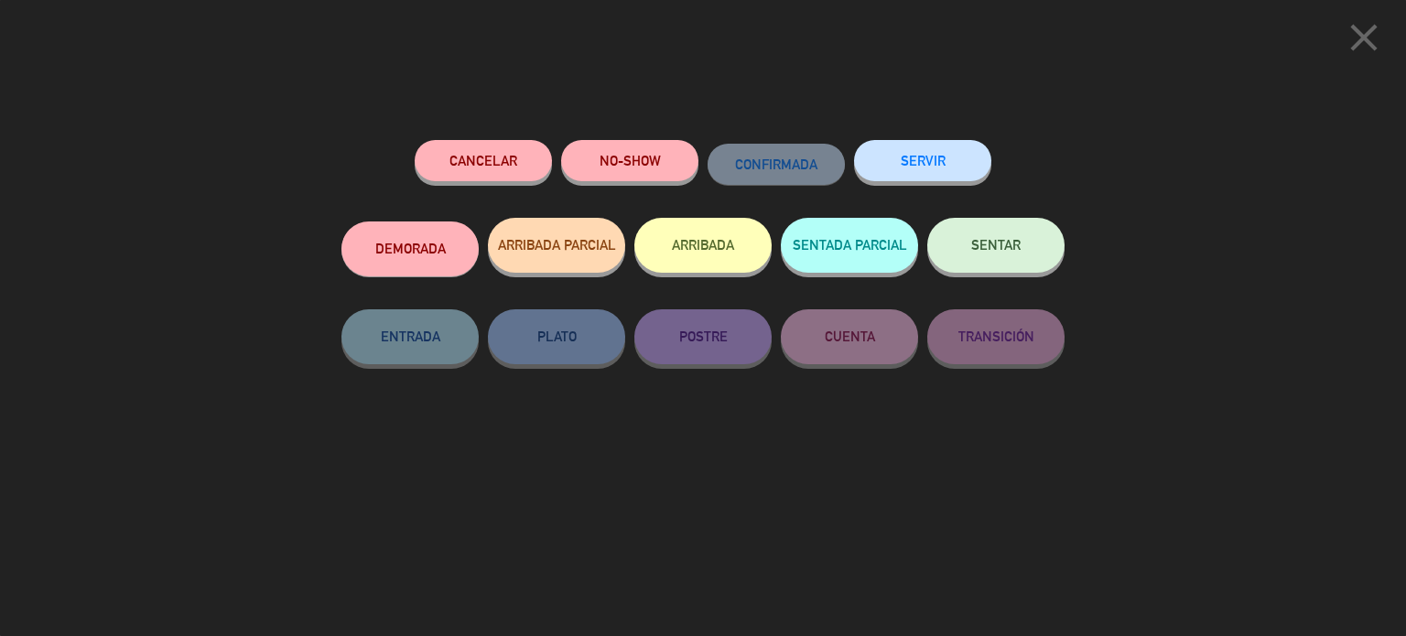
click at [443, 254] on button "DEMORADA" at bounding box center [409, 248] width 137 height 55
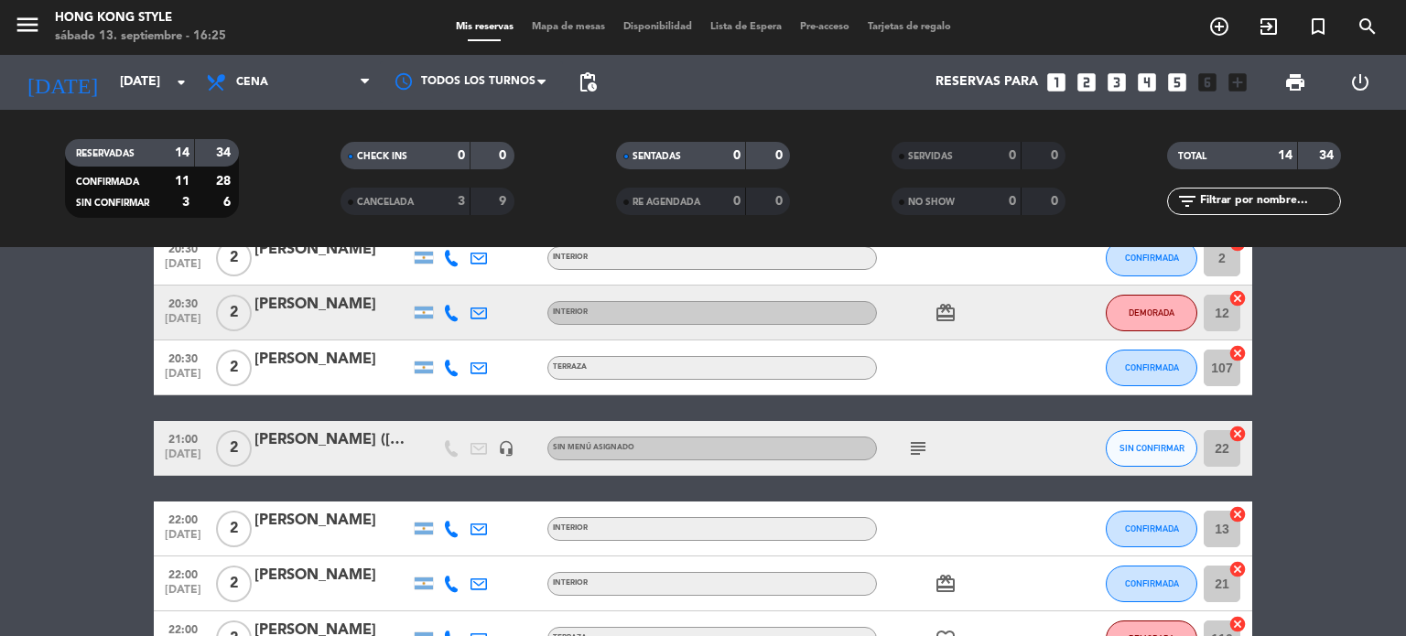
click at [1362, 479] on bookings-row "20:00 [DATE] 2 [PERSON_NAME] INTERIOR CONFIRMADA 21 cancel 20:00 [DATE] 2 [PERS…" at bounding box center [703, 475] width 1406 height 871
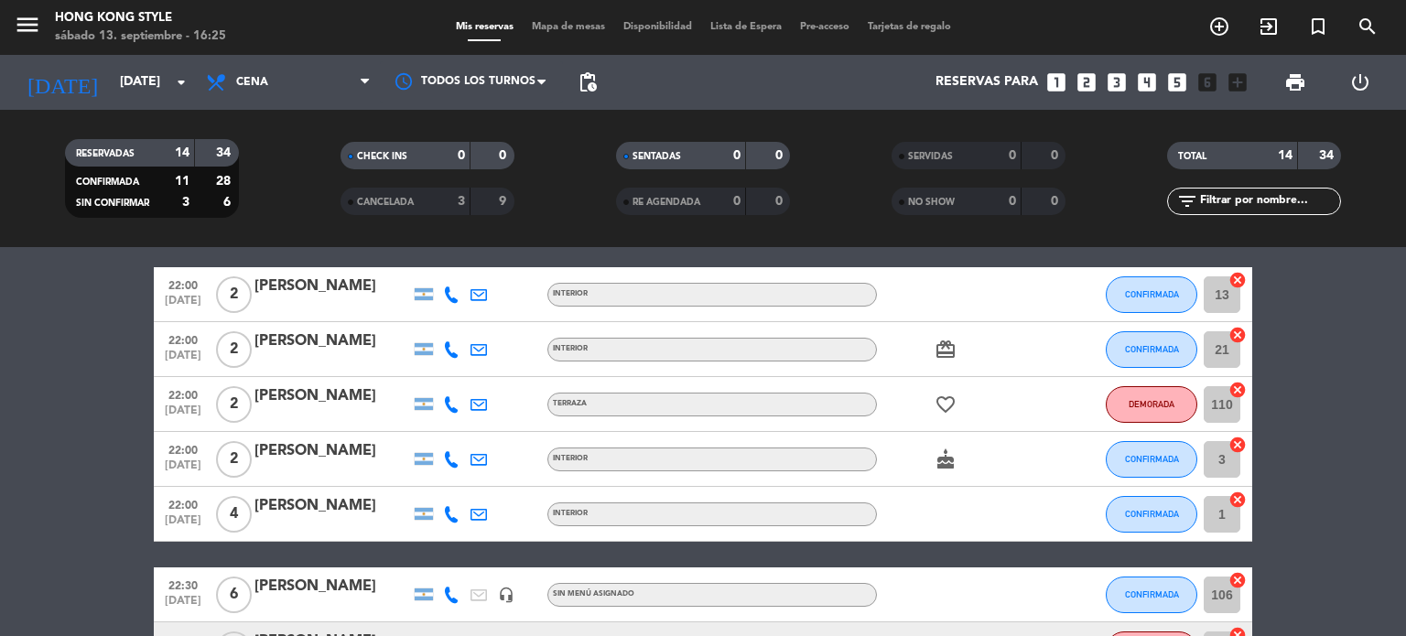
scroll to position [657, 0]
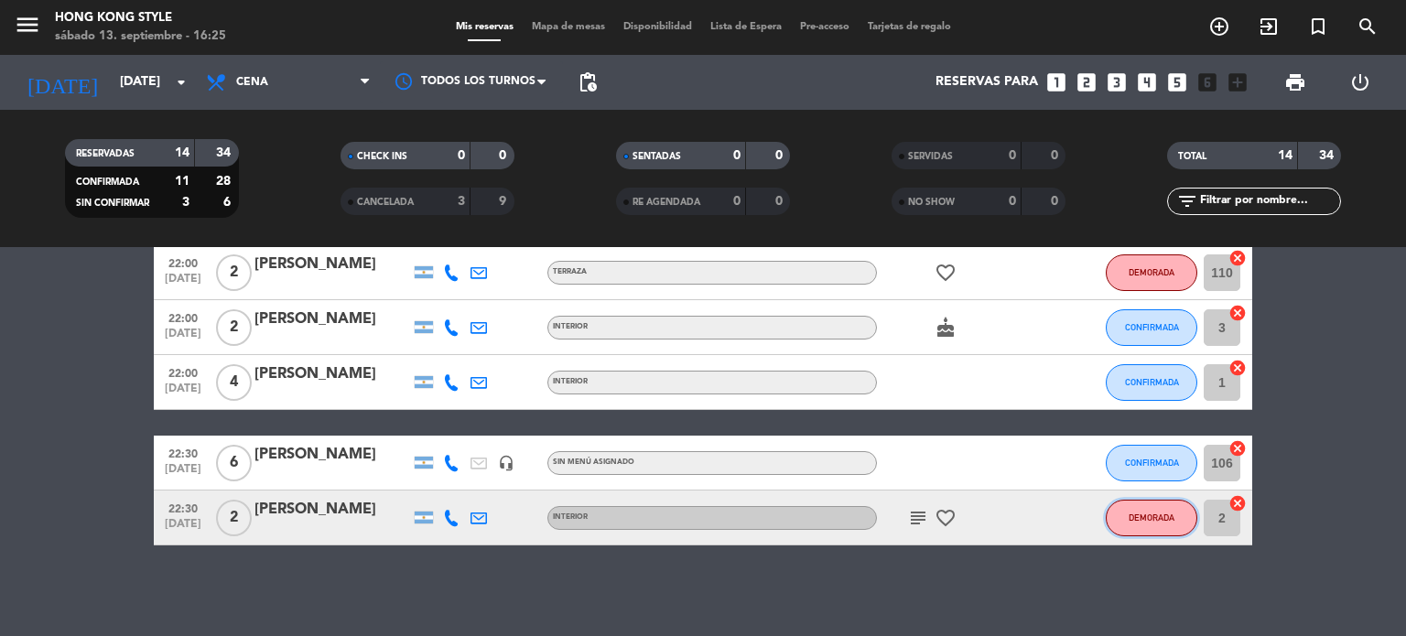
click at [1145, 514] on span "DEMORADA" at bounding box center [1151, 518] width 46 height 10
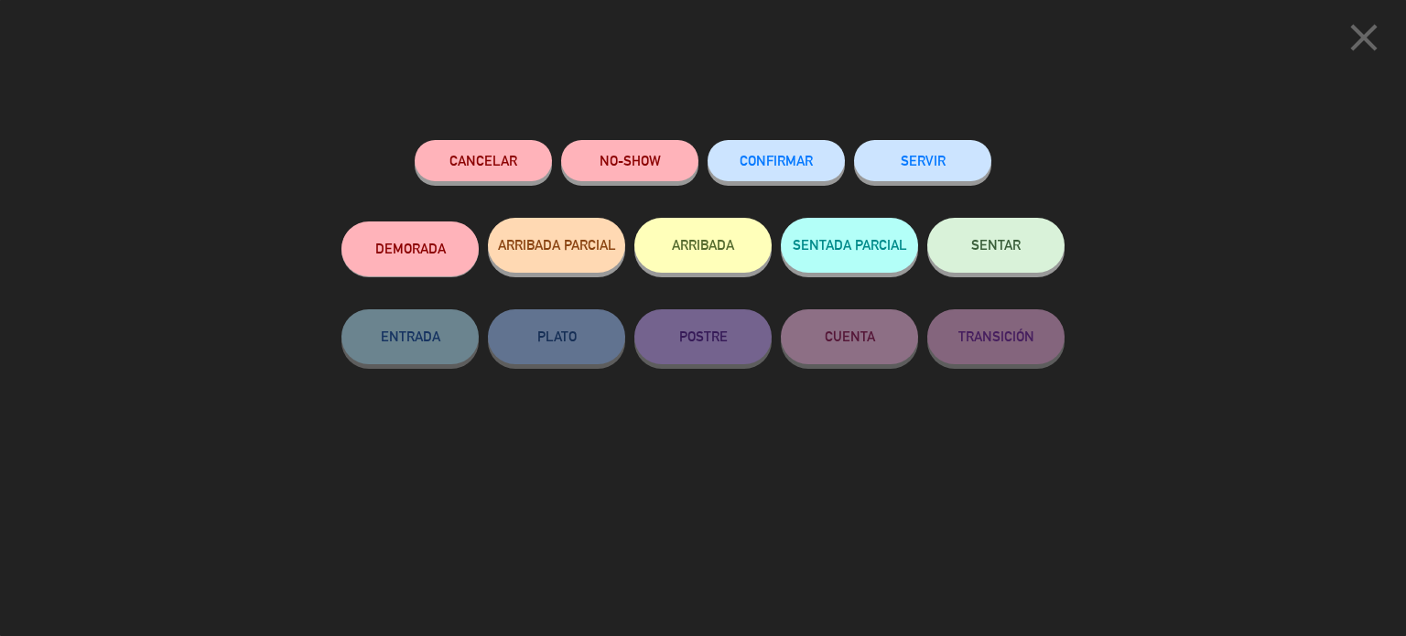
click at [802, 171] on button "CONFIRMAR" at bounding box center [775, 160] width 137 height 41
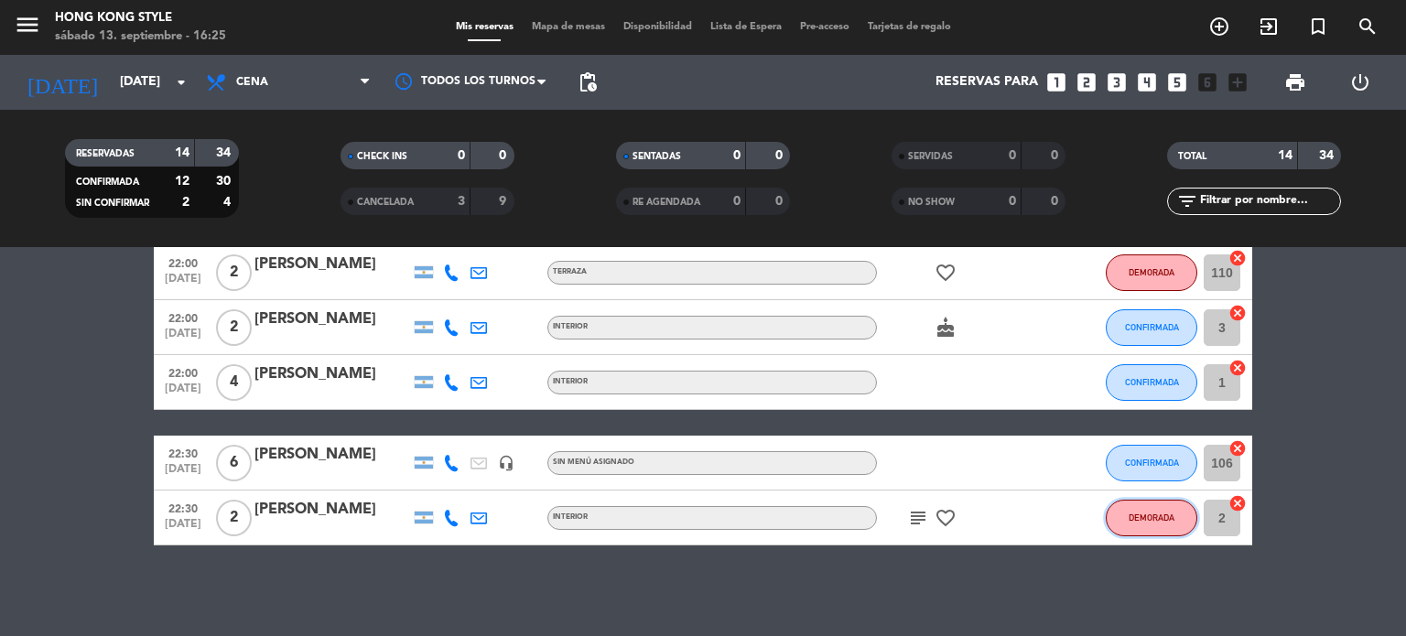
click at [1139, 519] on span "DEMORADA" at bounding box center [1151, 518] width 46 height 10
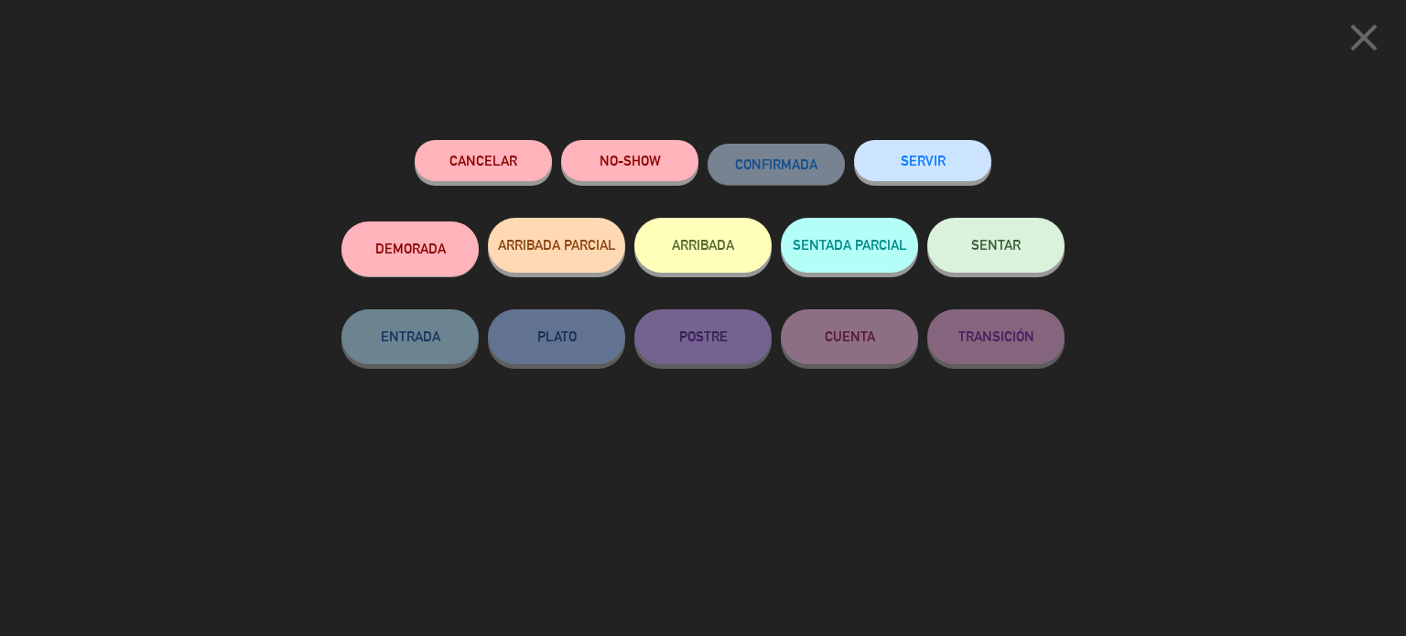
click at [421, 249] on button "DEMORADA" at bounding box center [409, 248] width 137 height 55
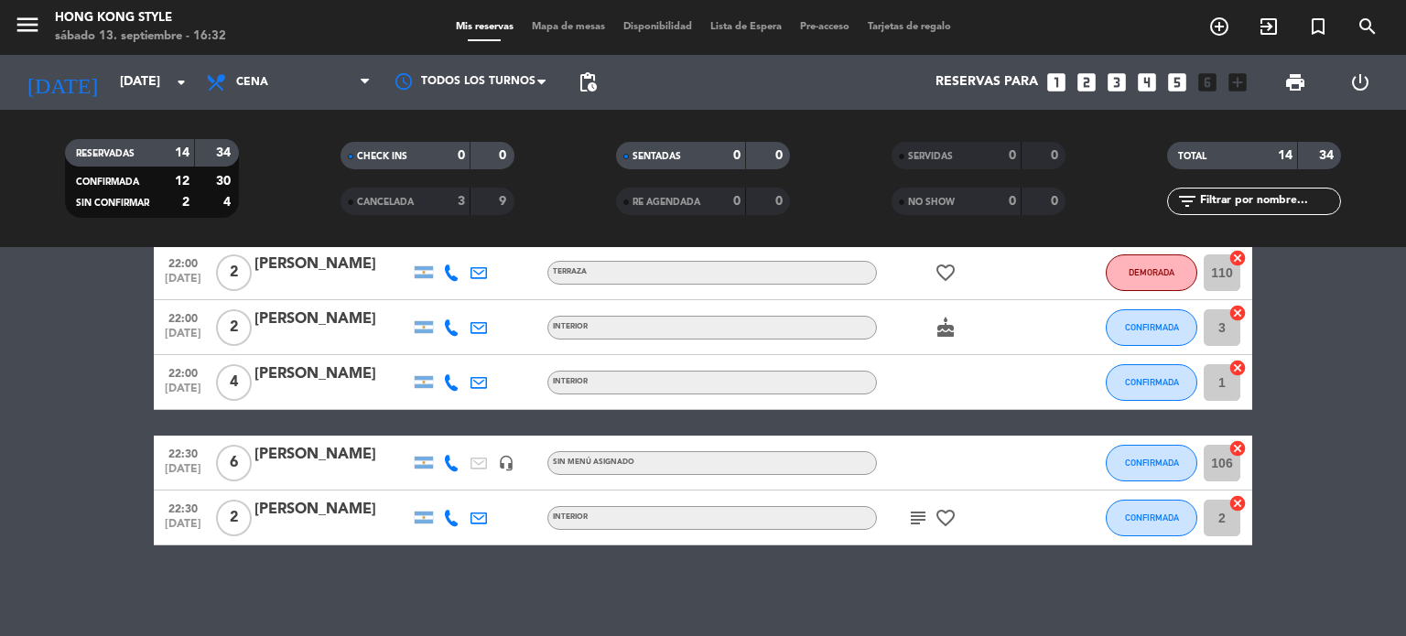
click at [1350, 417] on bookings-row "20:00 [DATE] 2 [PERSON_NAME] INTERIOR CONFIRMADA 21 cancel 20:00 [DATE] 2 [PERS…" at bounding box center [703, 109] width 1406 height 871
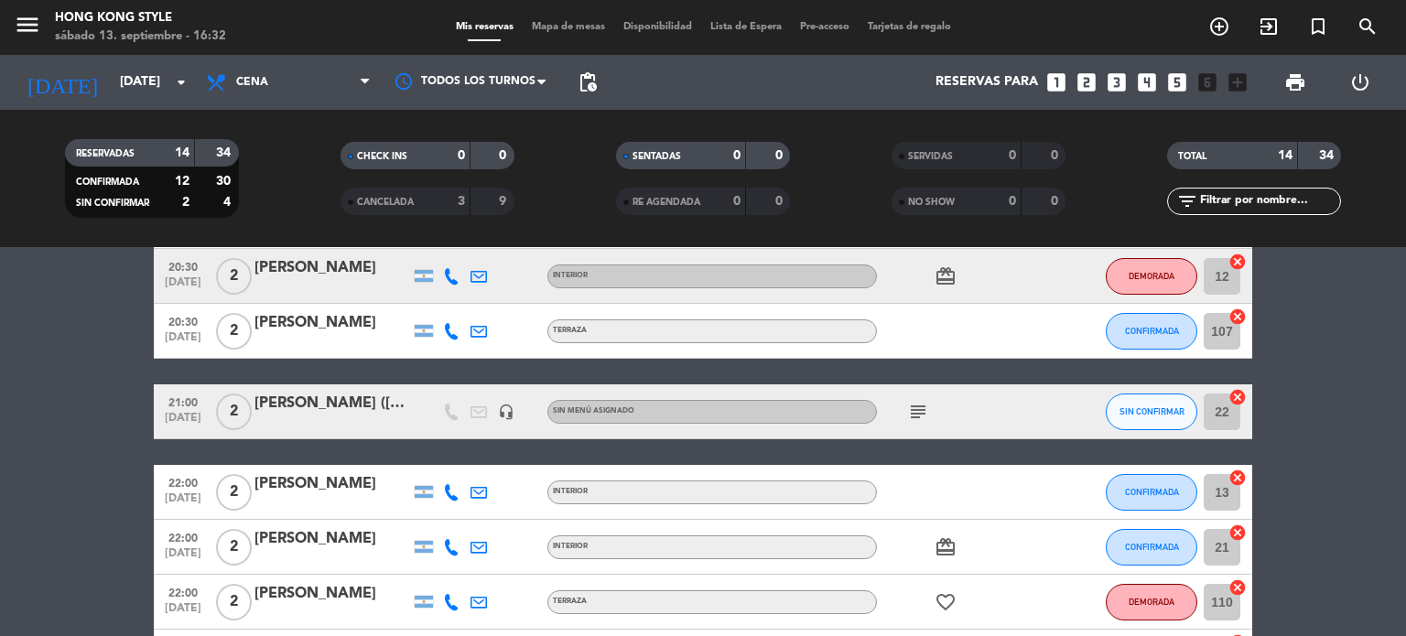
scroll to position [181, 0]
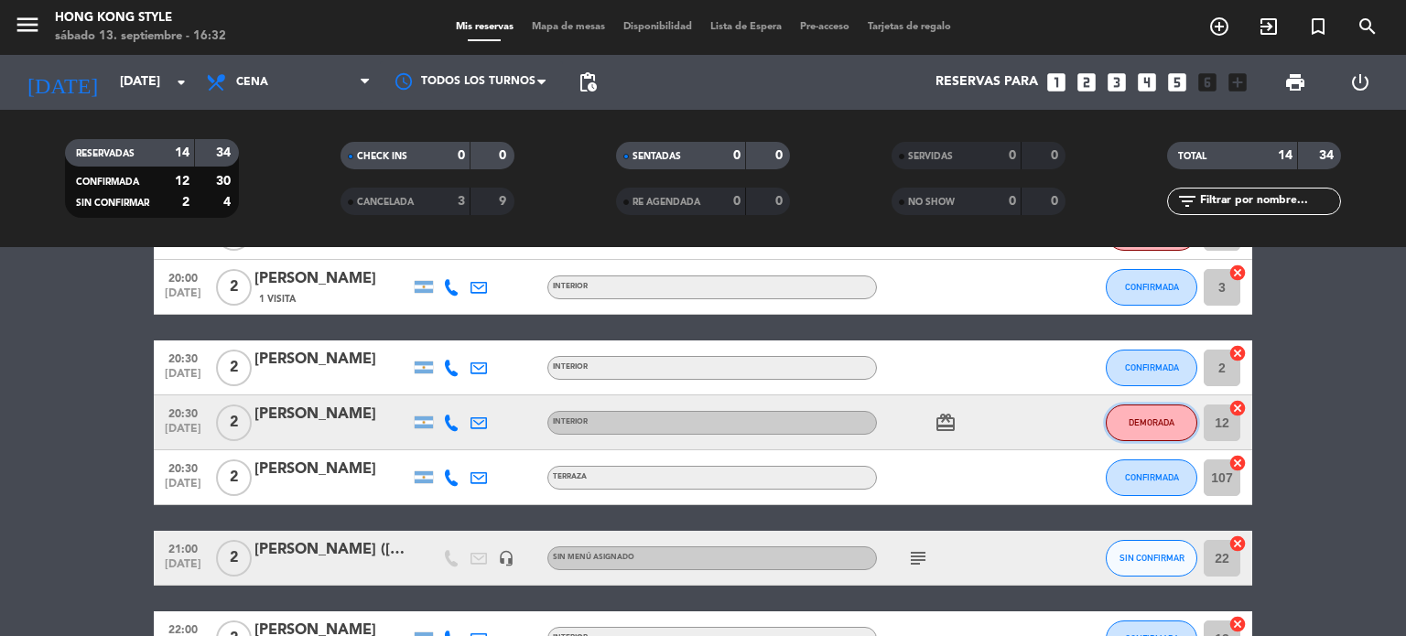
click at [1164, 414] on button "DEMORADA" at bounding box center [1152, 423] width 92 height 37
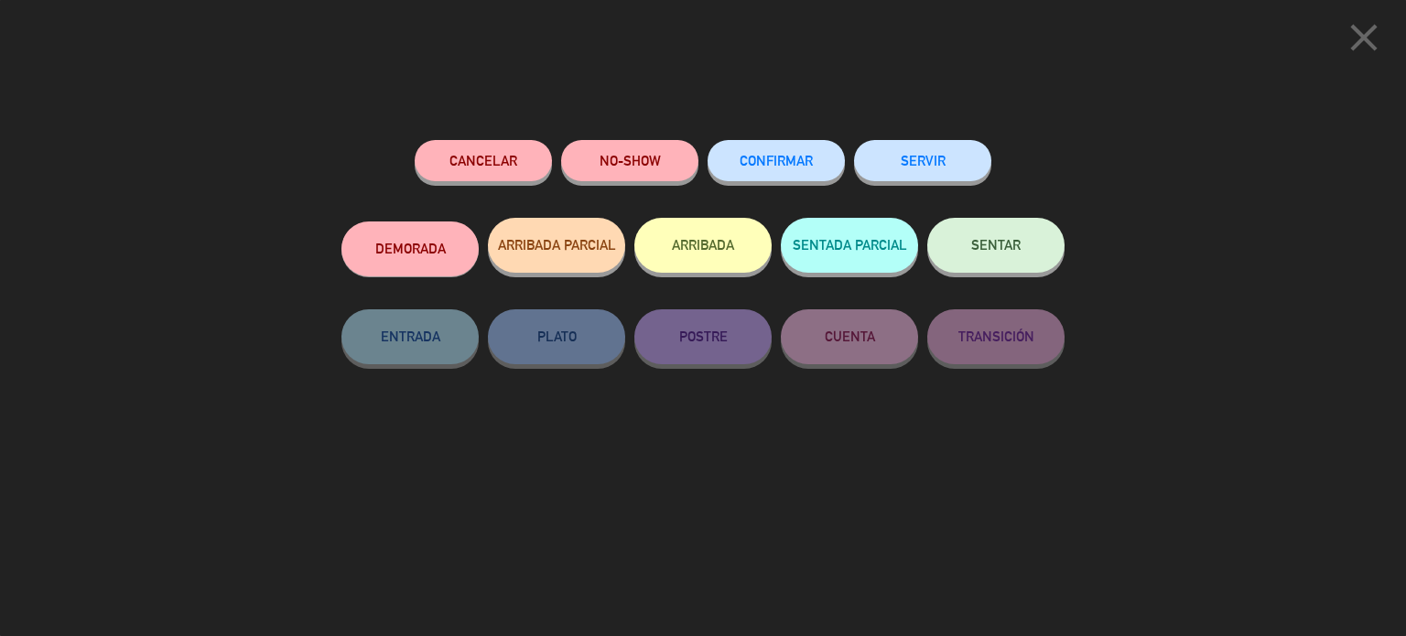
click at [805, 170] on button "CONFIRMAR" at bounding box center [775, 160] width 137 height 41
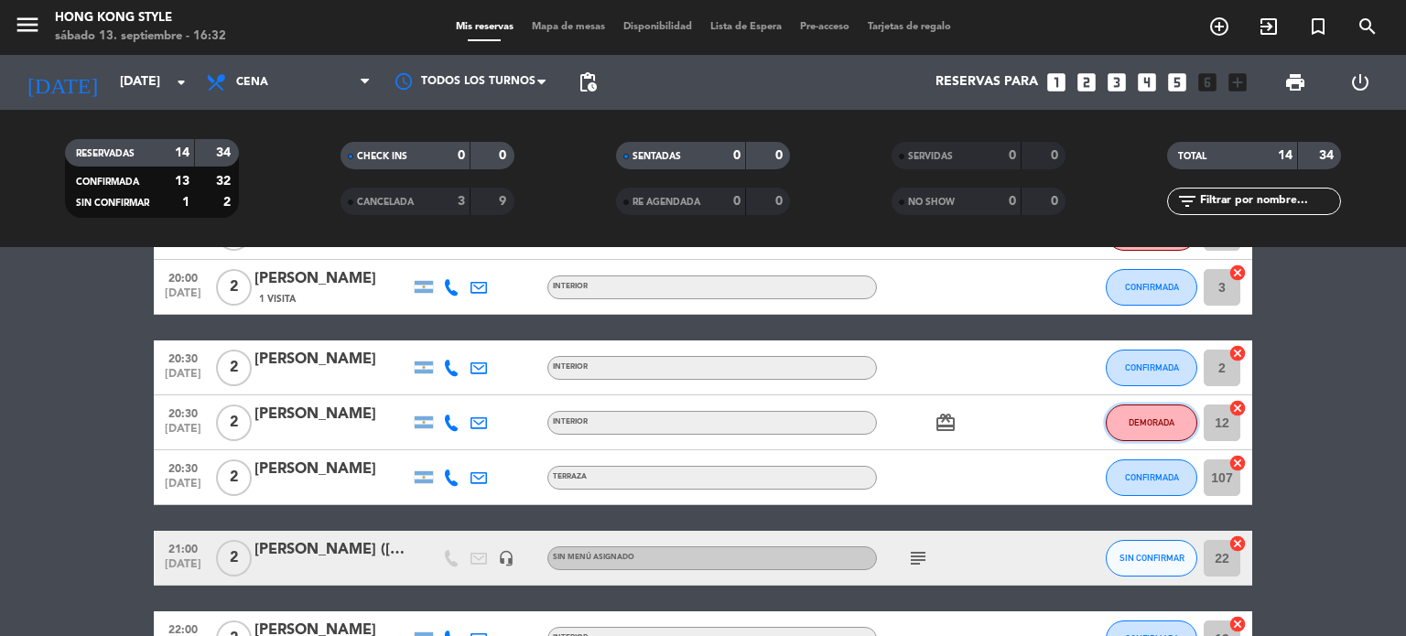
click at [1131, 415] on button "DEMORADA" at bounding box center [1152, 423] width 92 height 37
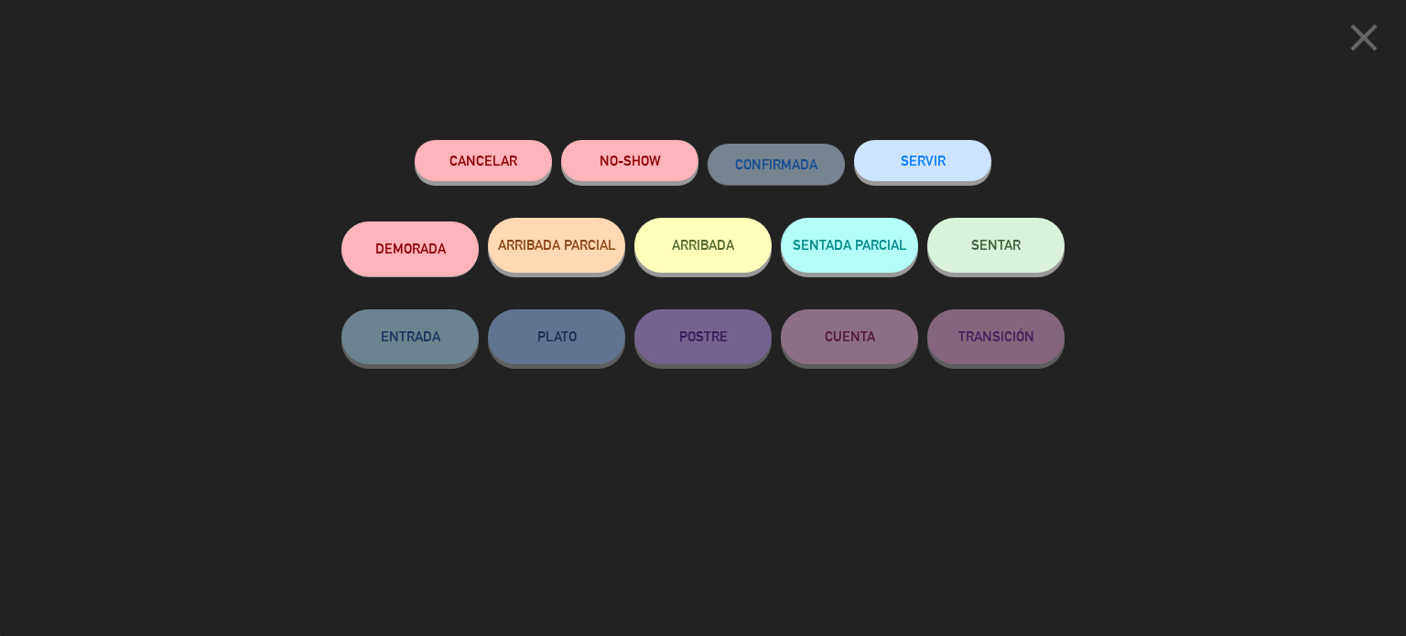
click at [417, 252] on button "DEMORADA" at bounding box center [409, 248] width 137 height 55
